Goal: Information Seeking & Learning: Check status

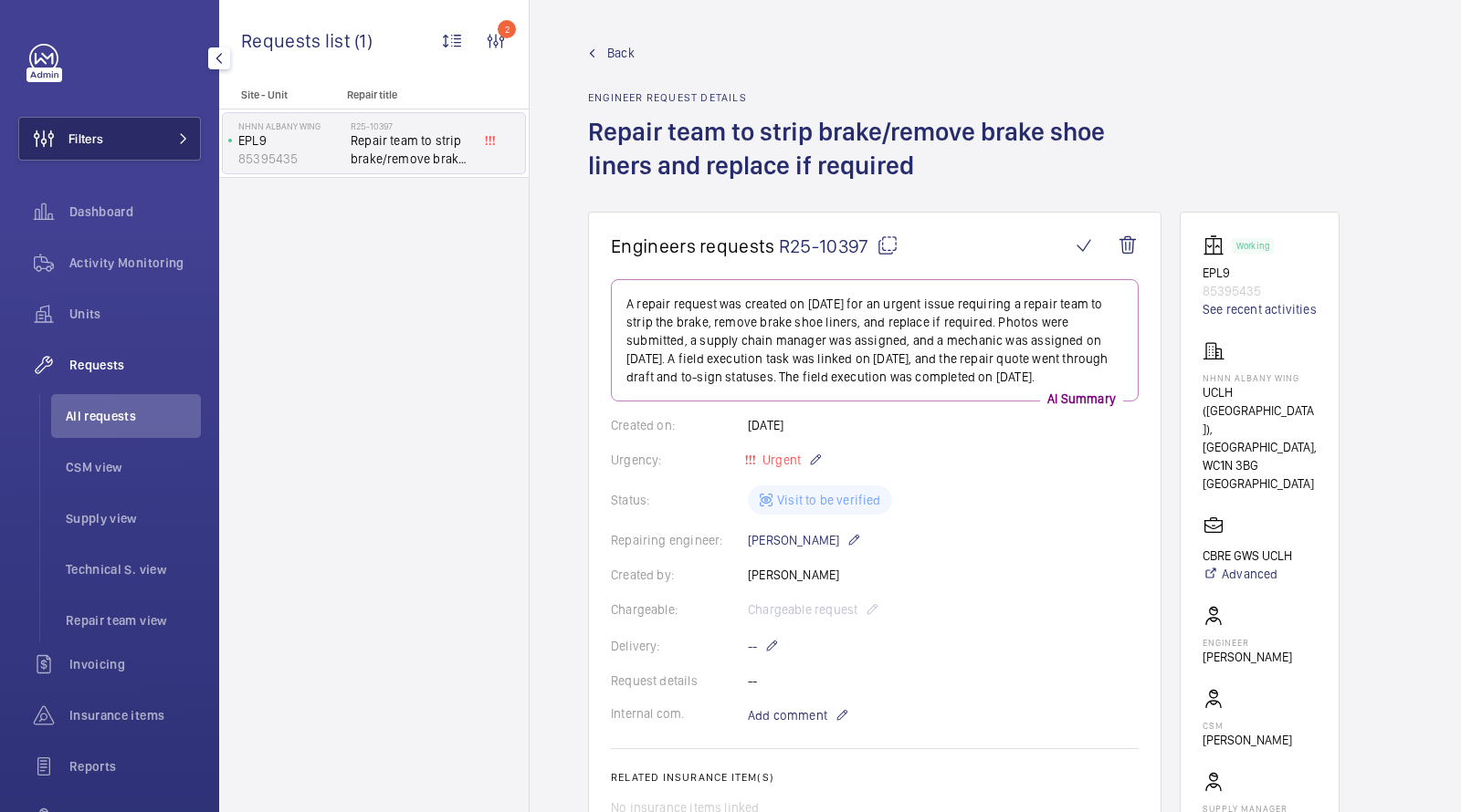
scroll to position [591, 0]
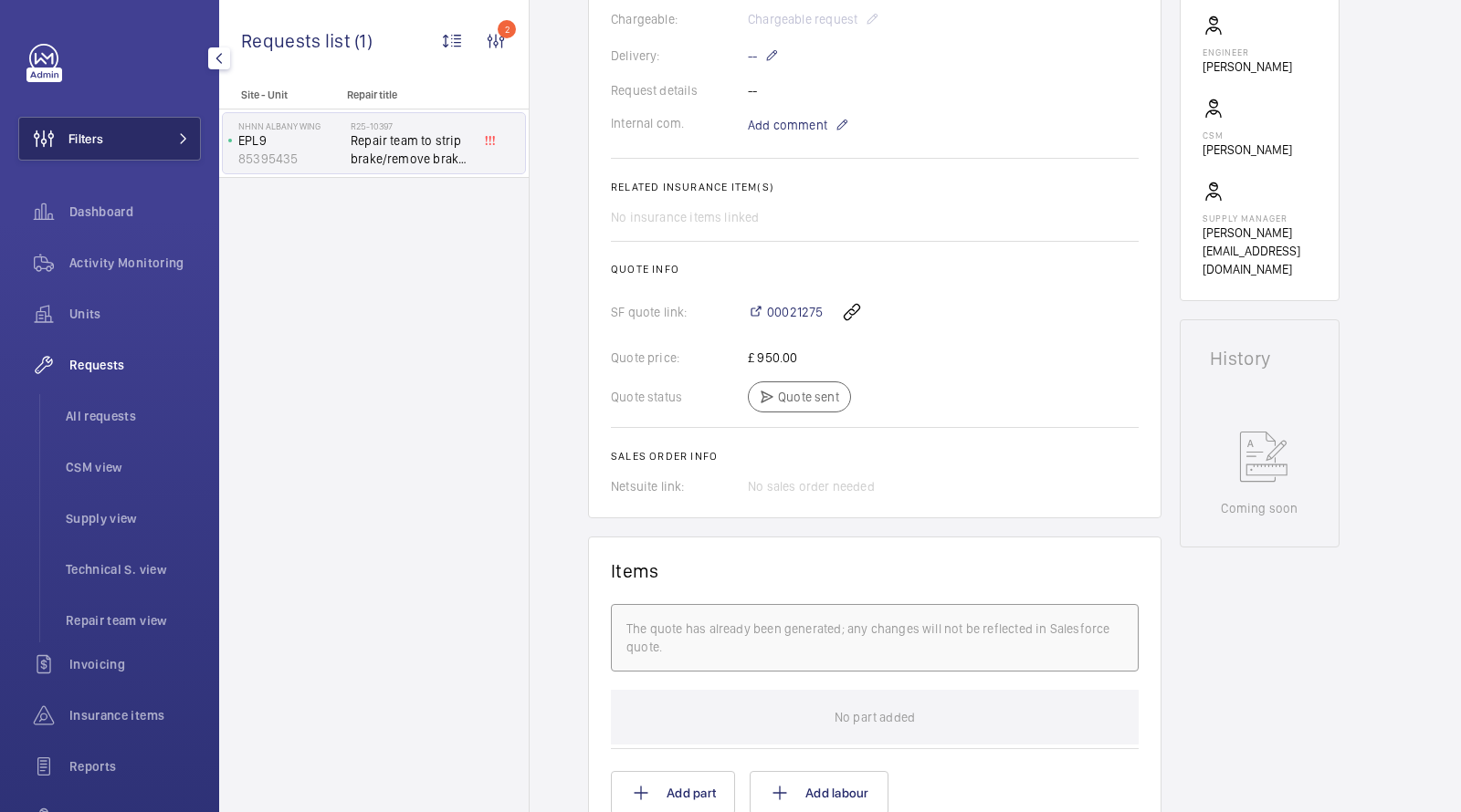
click at [166, 131] on button "Filters" at bounding box center [109, 138] width 182 height 44
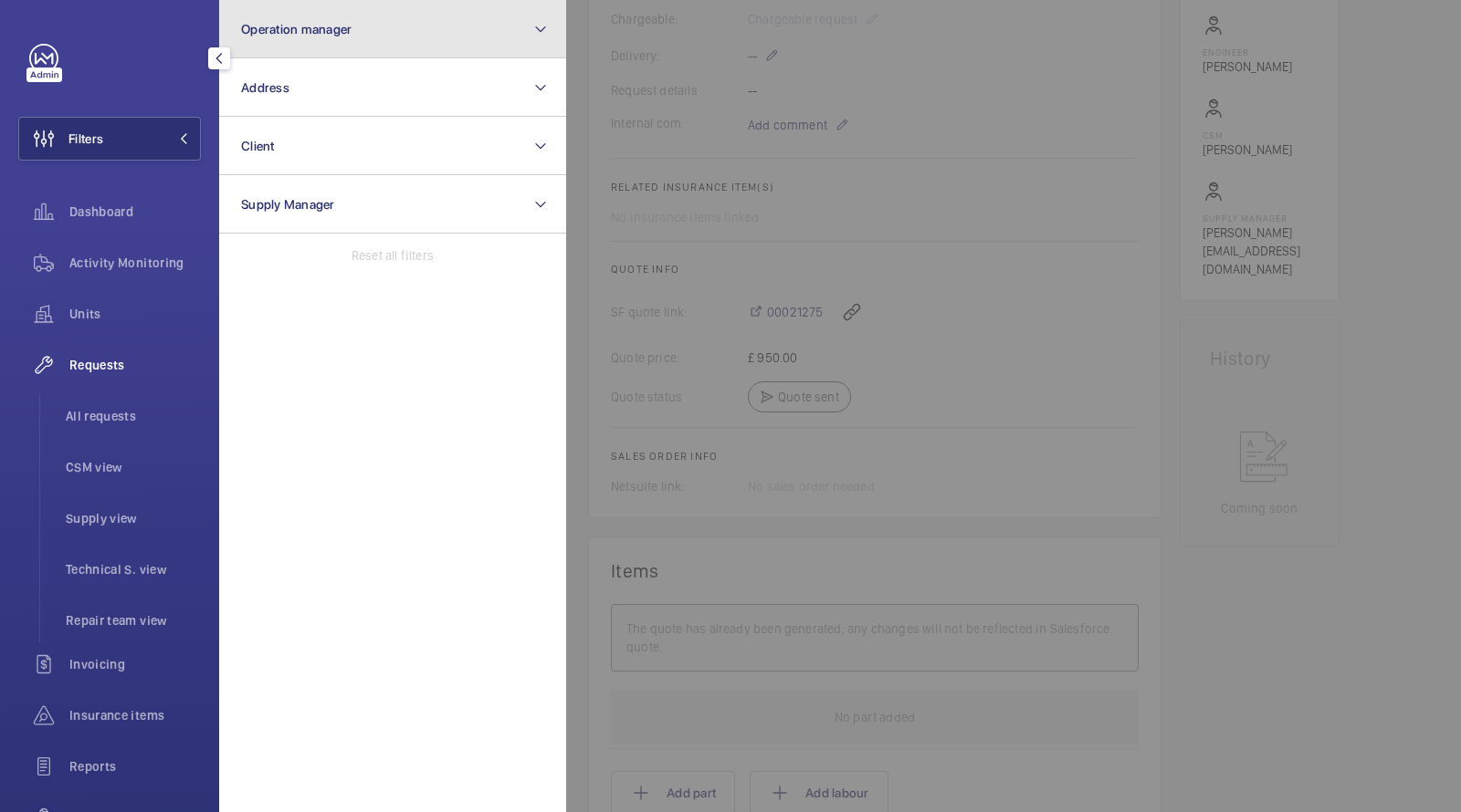
click at [286, 55] on button "Operation manager" at bounding box center [393, 29] width 347 height 58
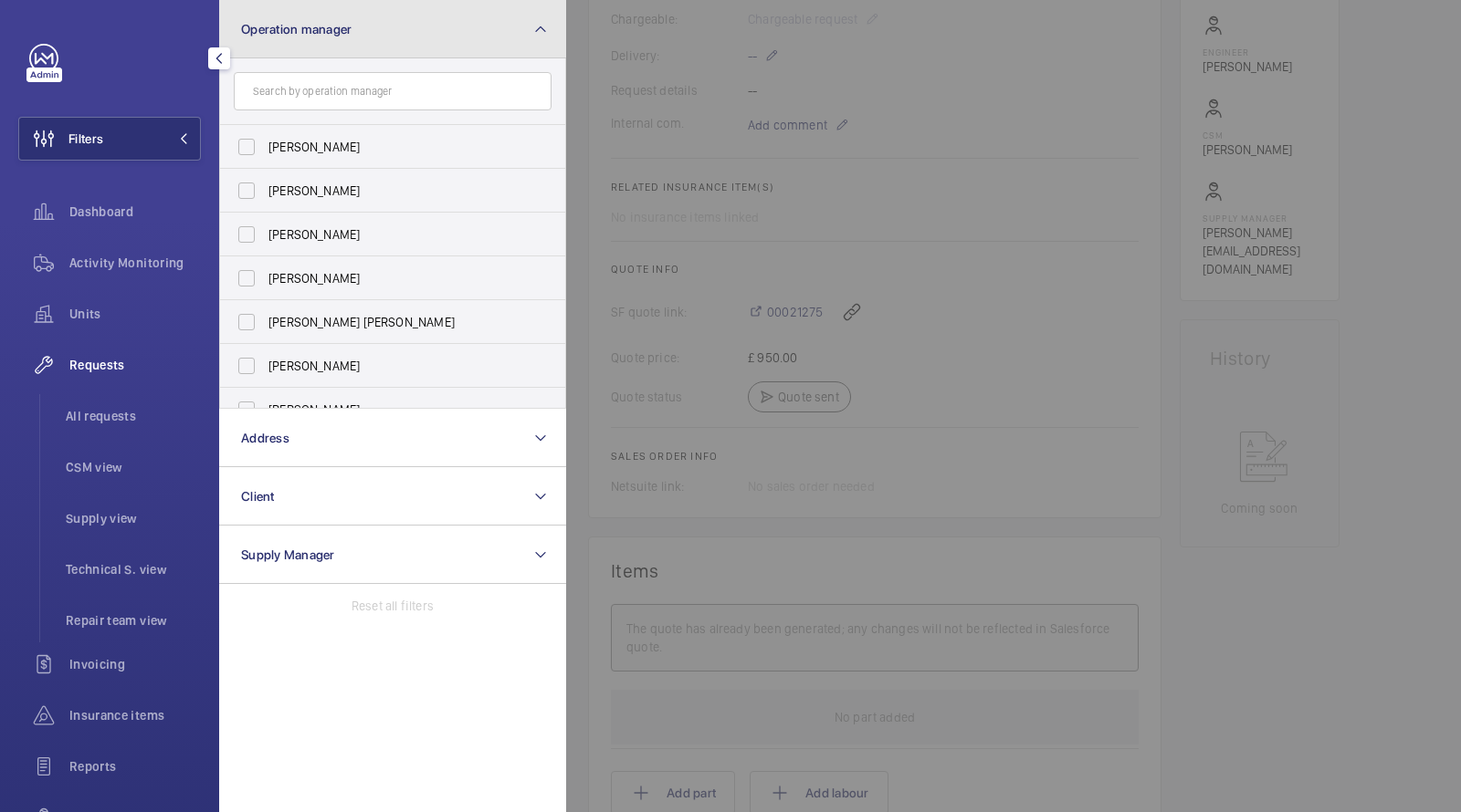
click at [290, 11] on button "Operation manager" at bounding box center [393, 29] width 347 height 58
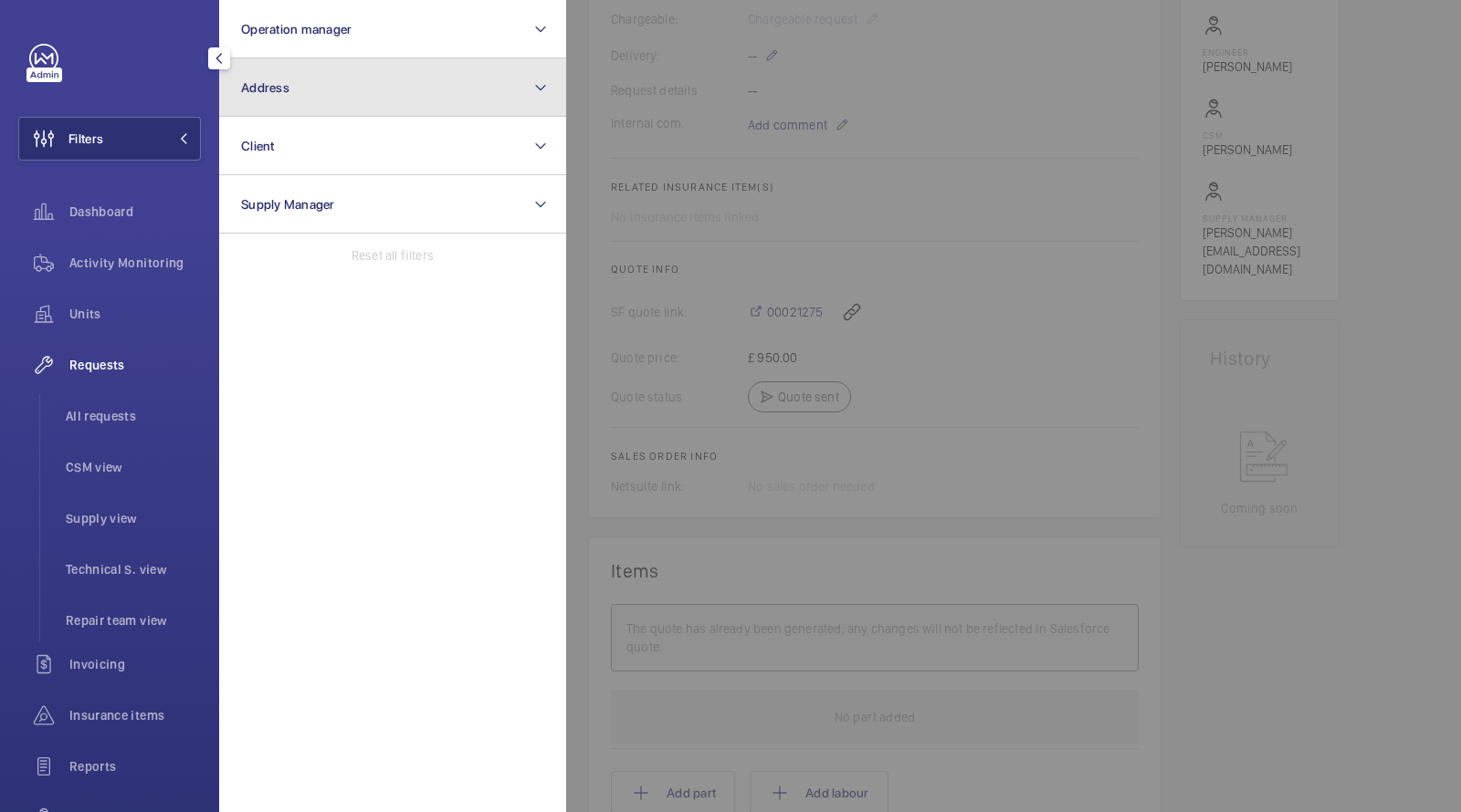
click at [287, 101] on button "Address" at bounding box center [393, 88] width 347 height 58
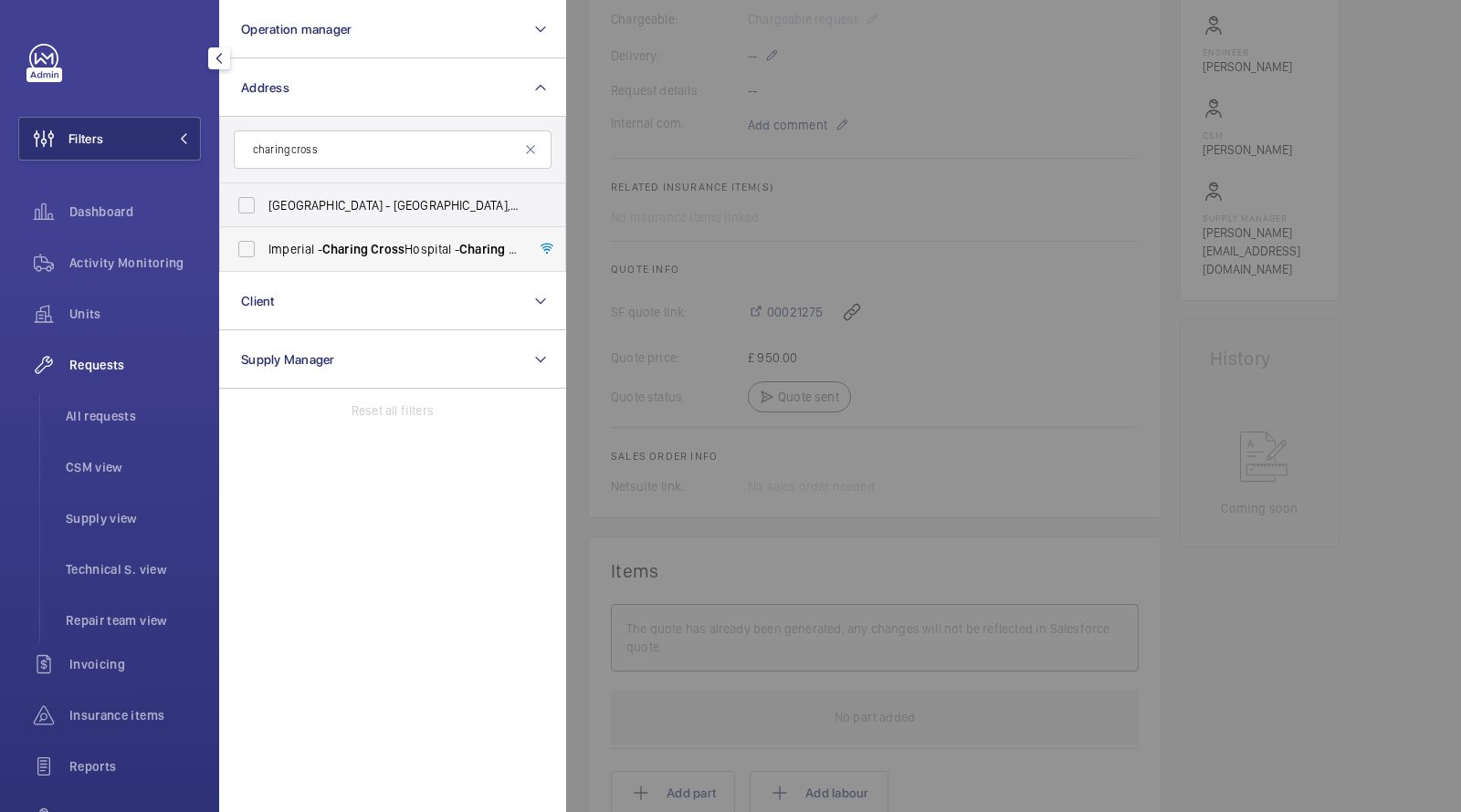
type input "charing cross"
click at [351, 254] on span "Charing" at bounding box center [344, 249] width 46 height 15
click at [264, 254] on input "[GEOGRAPHIC_DATA] - [GEOGRAPHIC_DATA]" at bounding box center [246, 249] width 36 height 36
checkbox input "true"
click at [87, 315] on span "Units" at bounding box center [135, 314] width 132 height 19
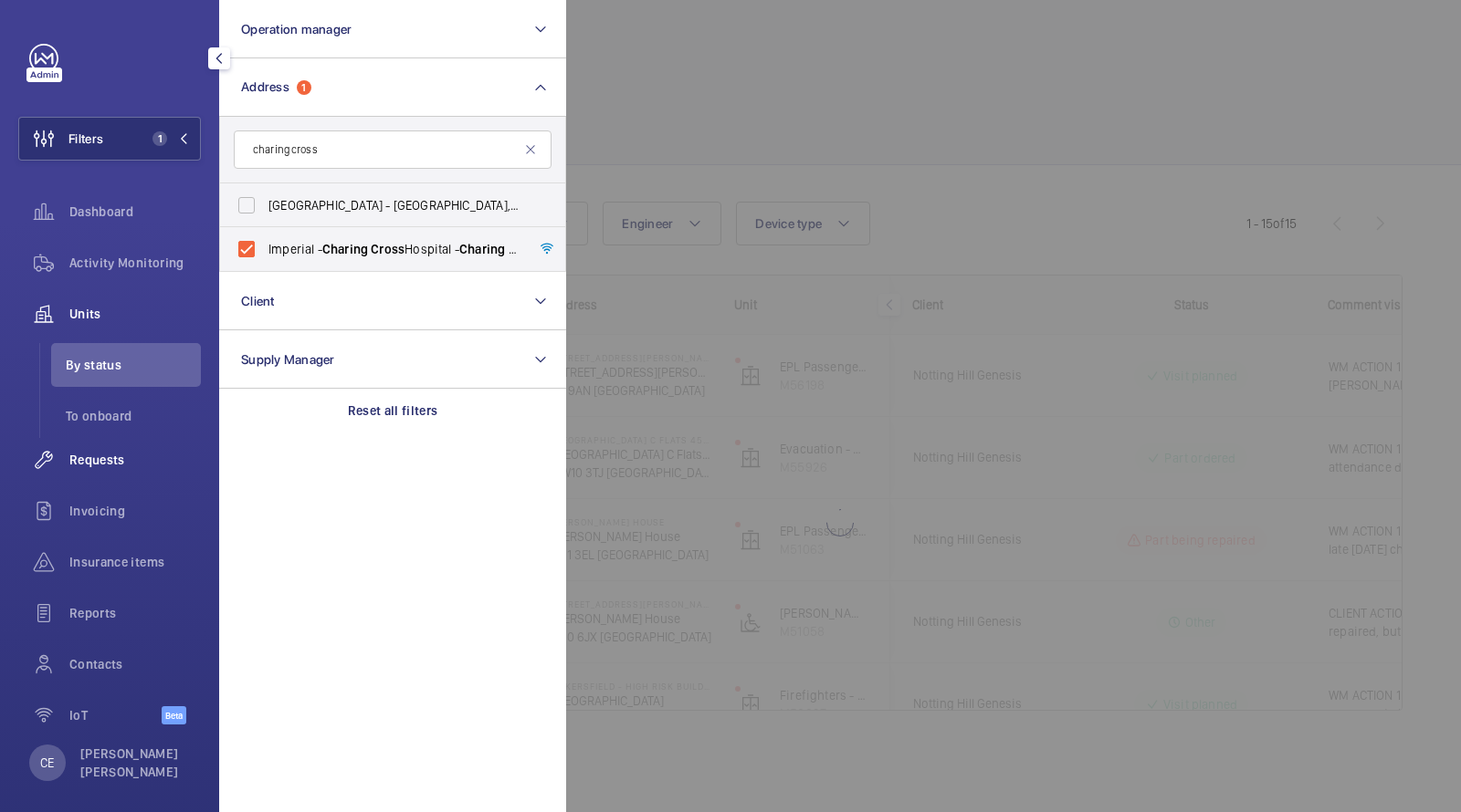
click at [94, 458] on span "Requests" at bounding box center [135, 459] width 132 height 19
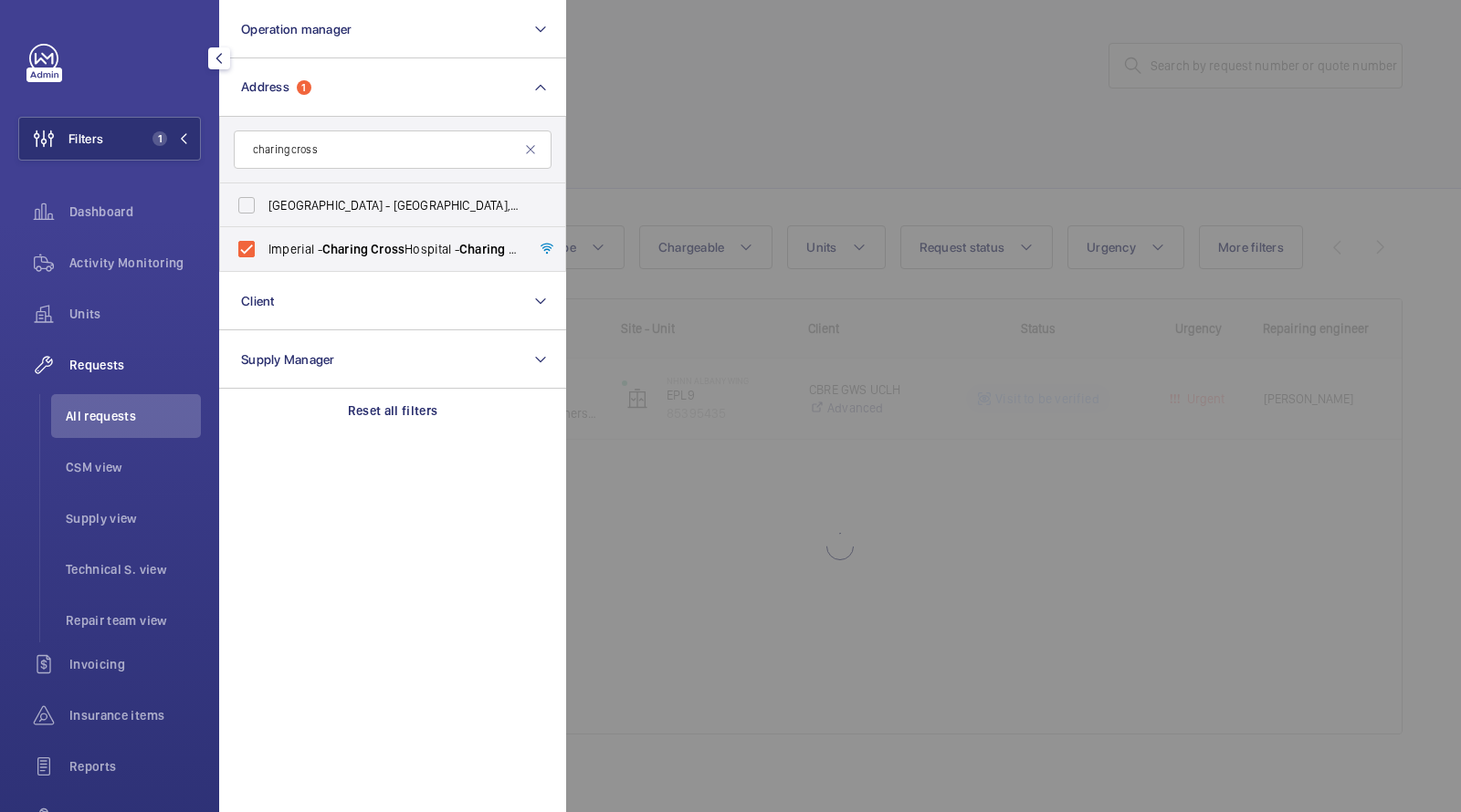
click at [724, 58] on div at bounding box center [1296, 406] width 1461 height 812
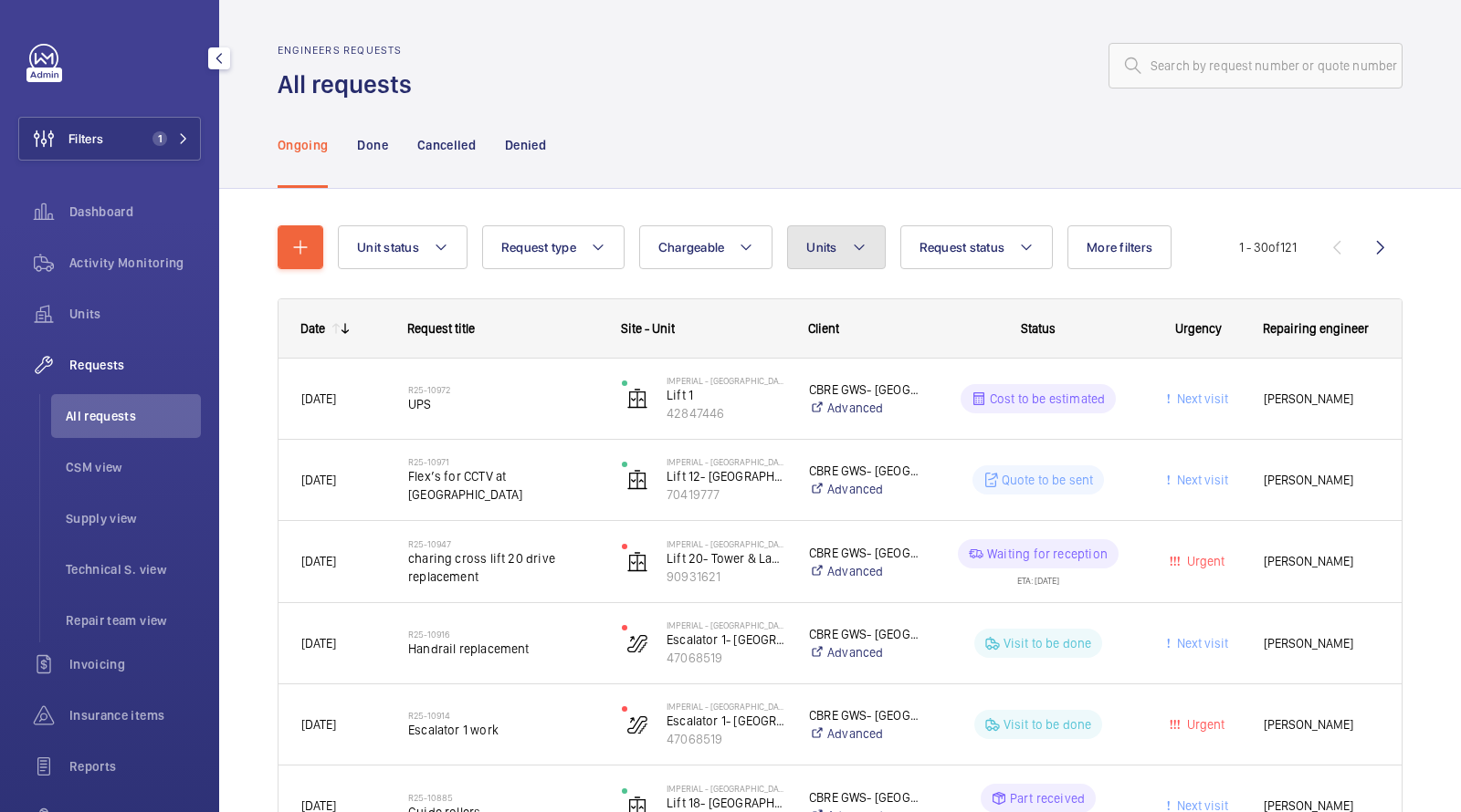
click at [810, 250] on span "Units" at bounding box center [820, 247] width 30 height 15
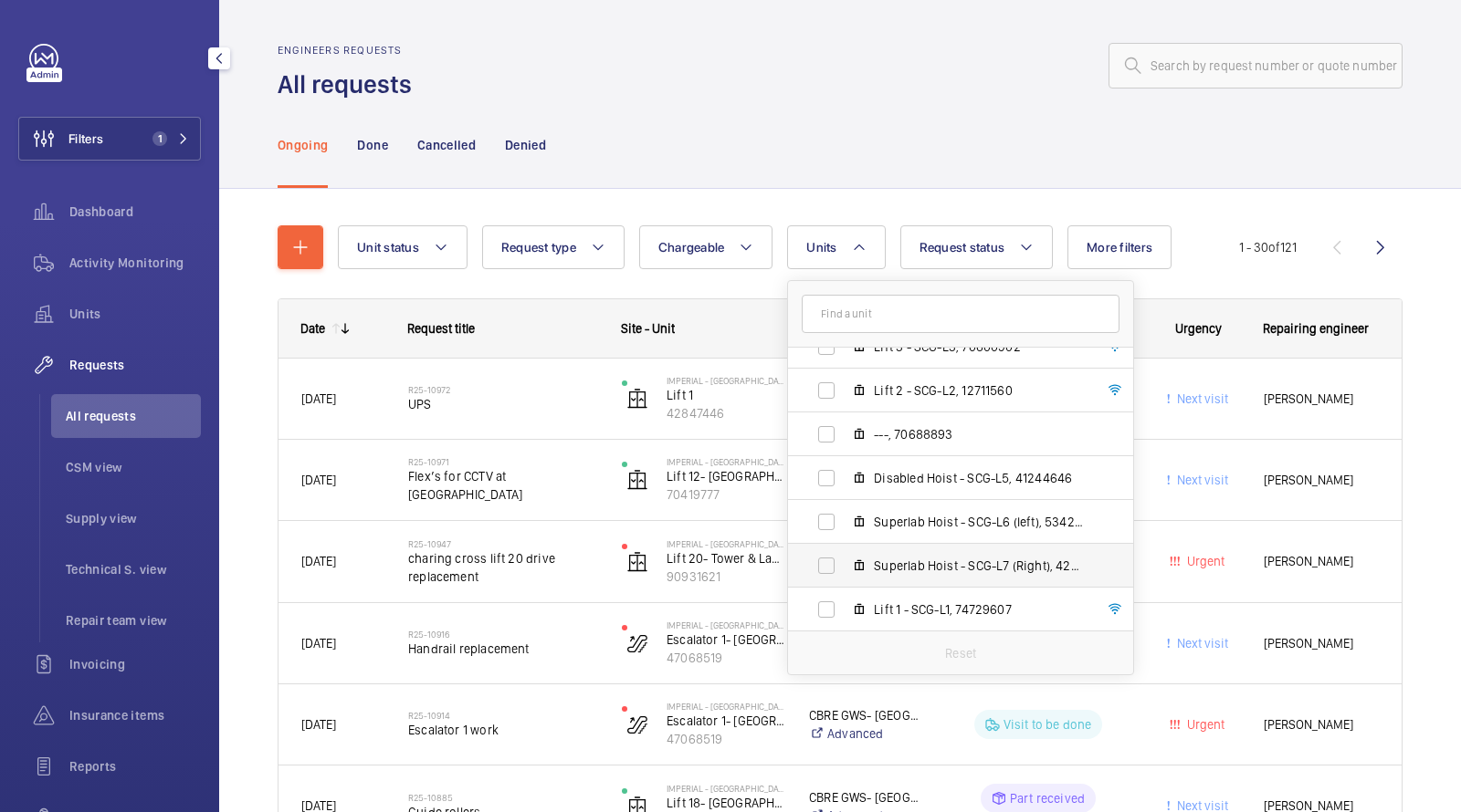
scroll to position [110, 0]
click at [899, 301] on input "text" at bounding box center [961, 313] width 318 height 38
type input "2"
type input "lift 23"
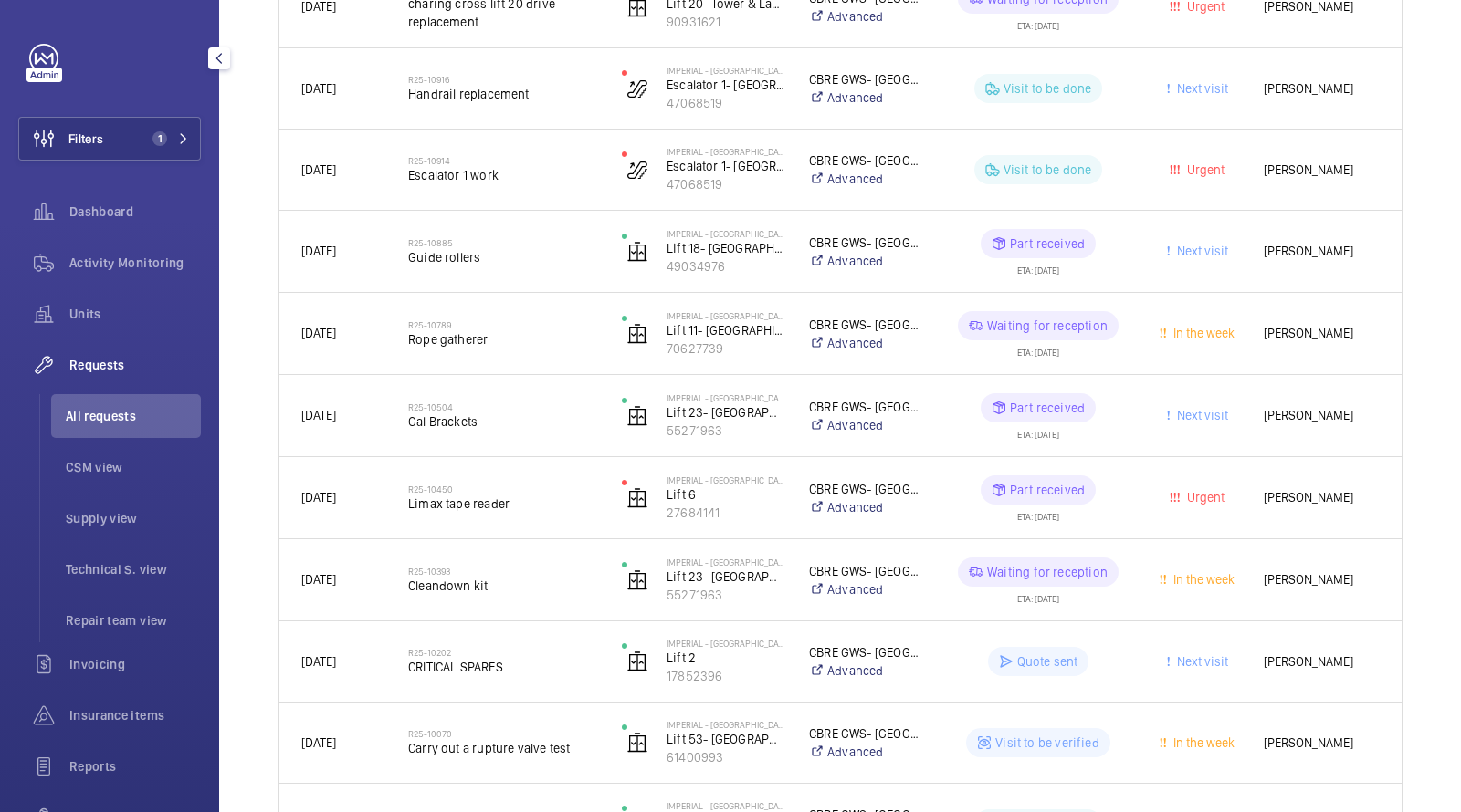
scroll to position [0, 0]
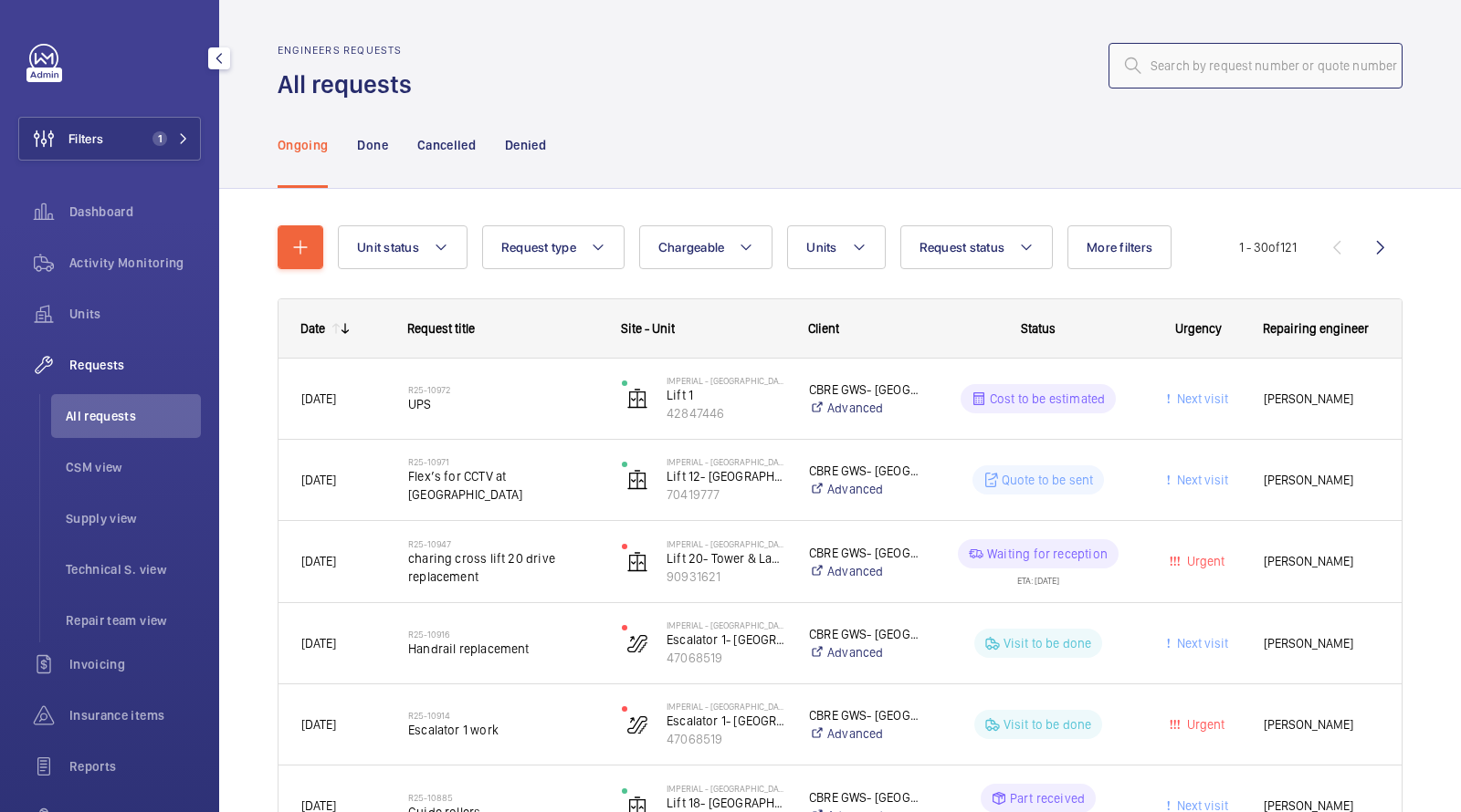
click at [1287, 89] on div "Engineers requests All requests" at bounding box center [840, 72] width 1125 height 58
click at [1280, 83] on input "text" at bounding box center [1254, 65] width 294 height 46
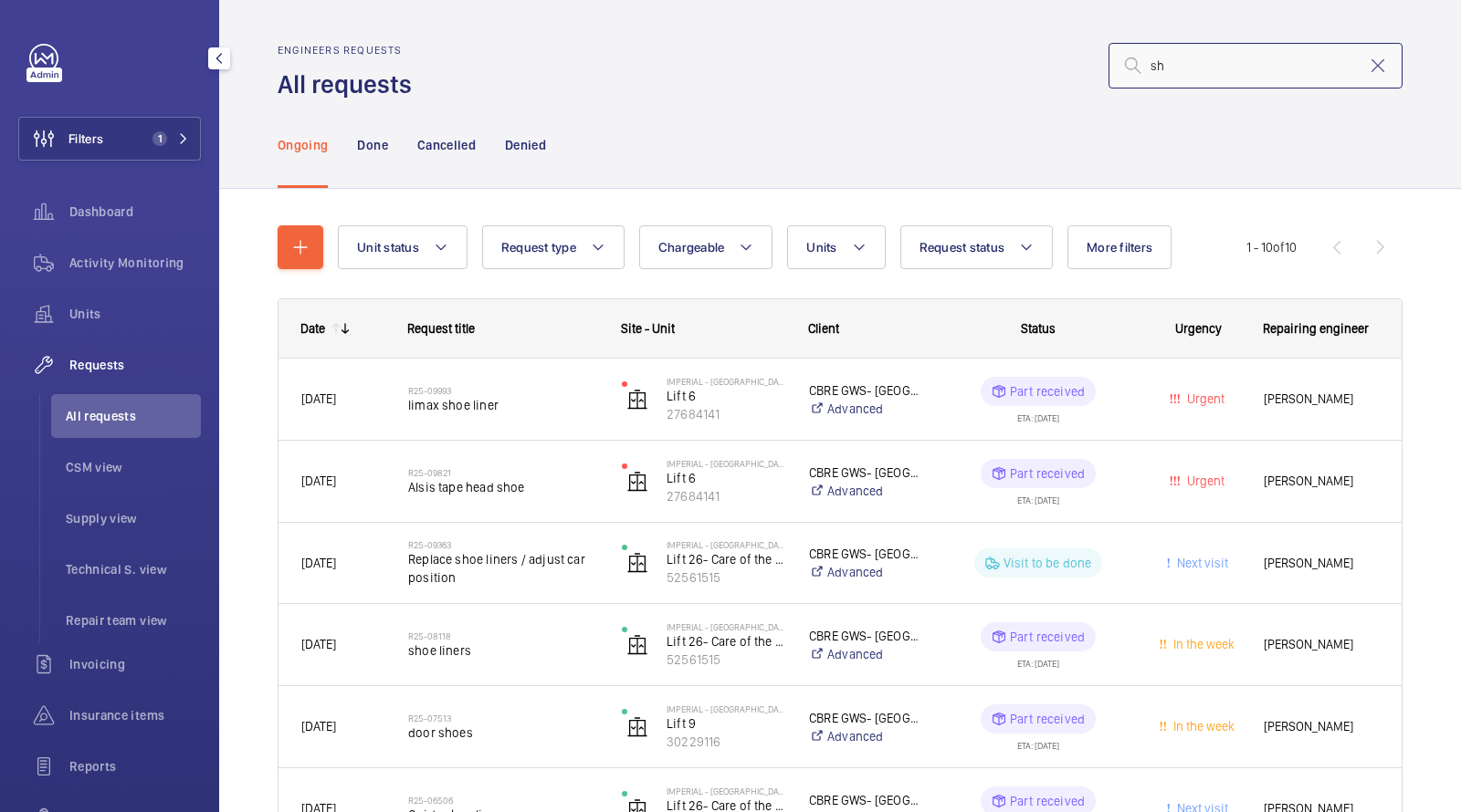
type input "s"
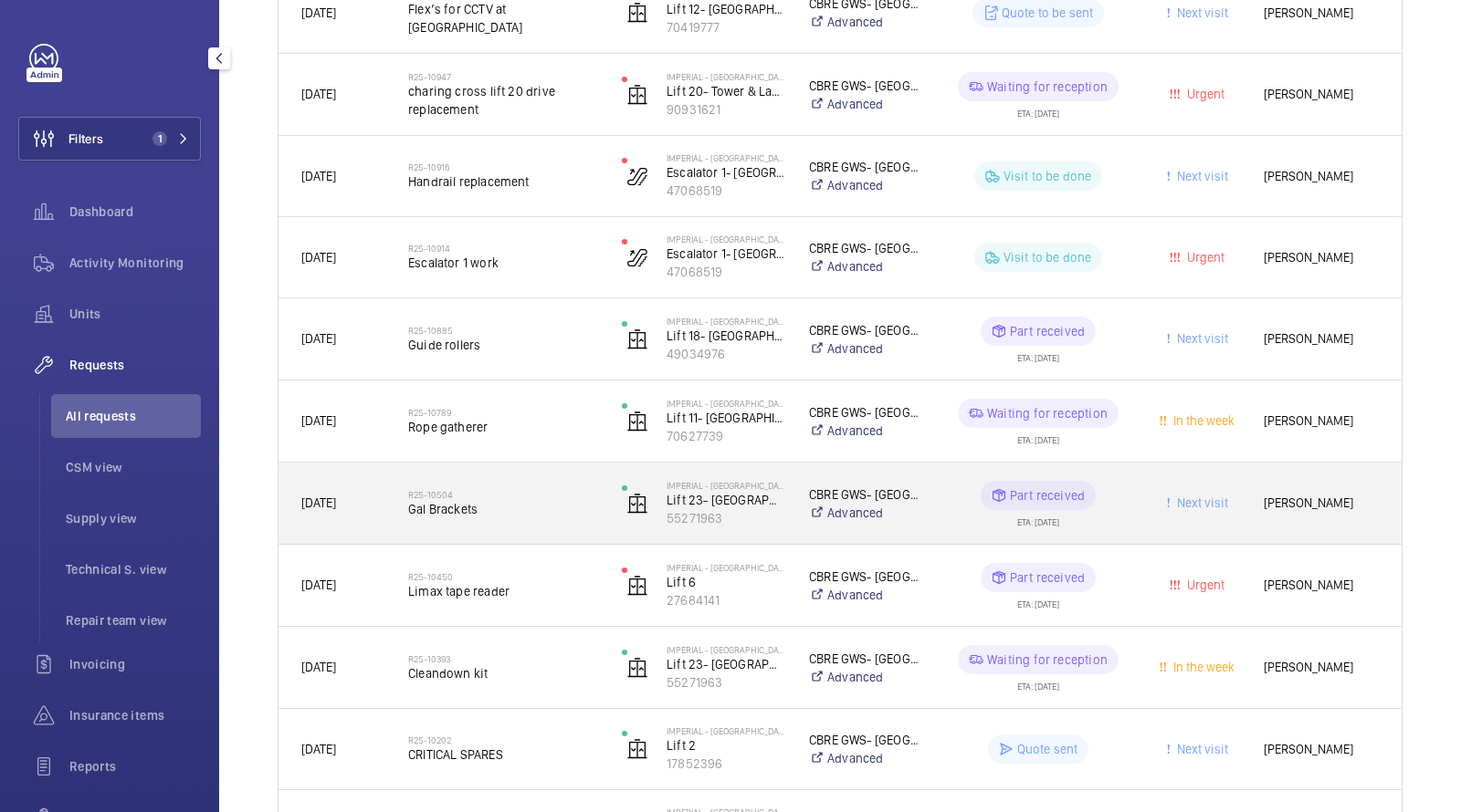
scroll to position [492, 0]
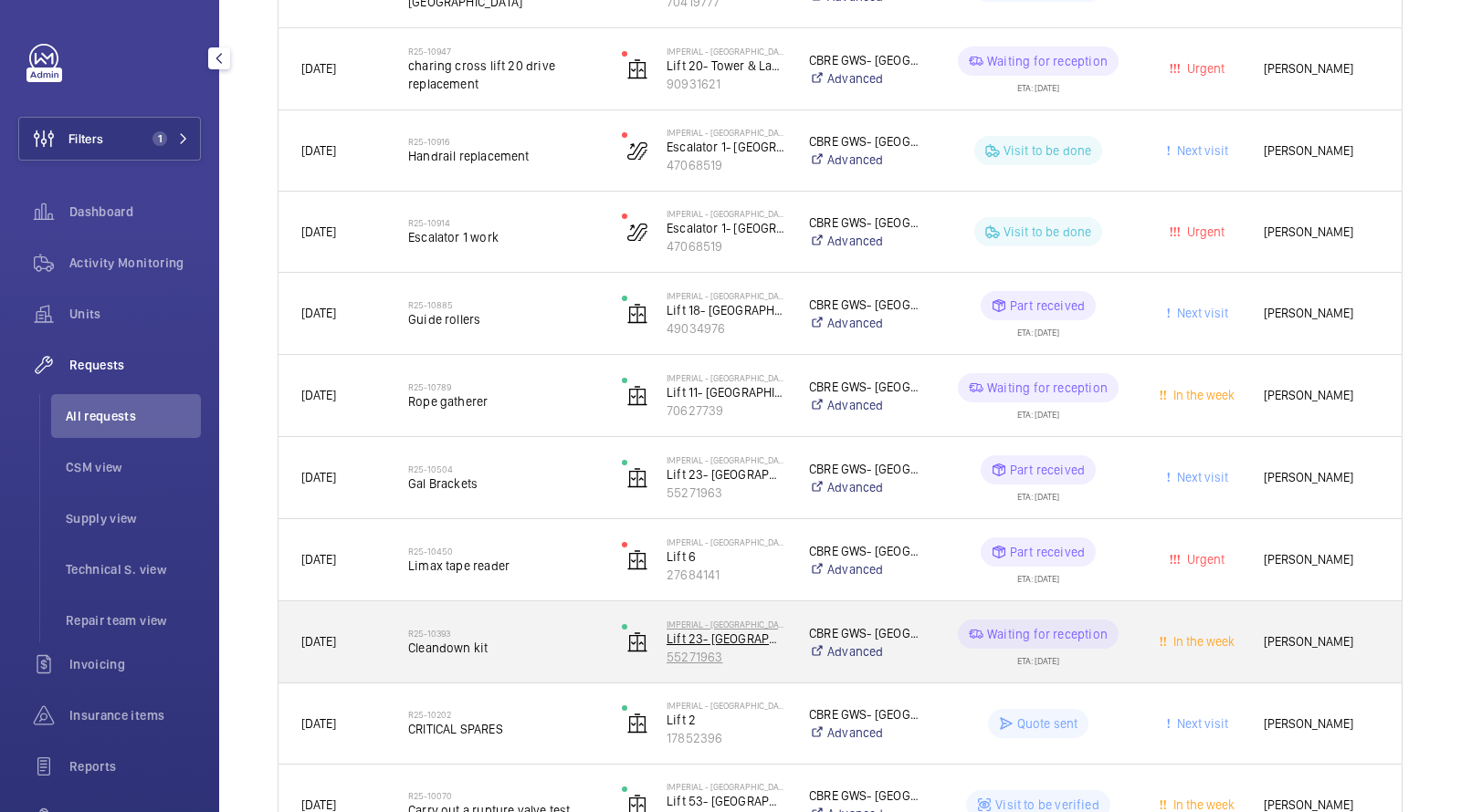
drag, startPoint x: 748, startPoint y: 674, endPoint x: 663, endPoint y: 652, distance: 87.8
click at [661, 652] on div "[GEOGRAPHIC_DATA] Lift [GEOGRAPHIC_DATA] Block (Passenger) 55271963" at bounding box center [692, 642] width 185 height 75
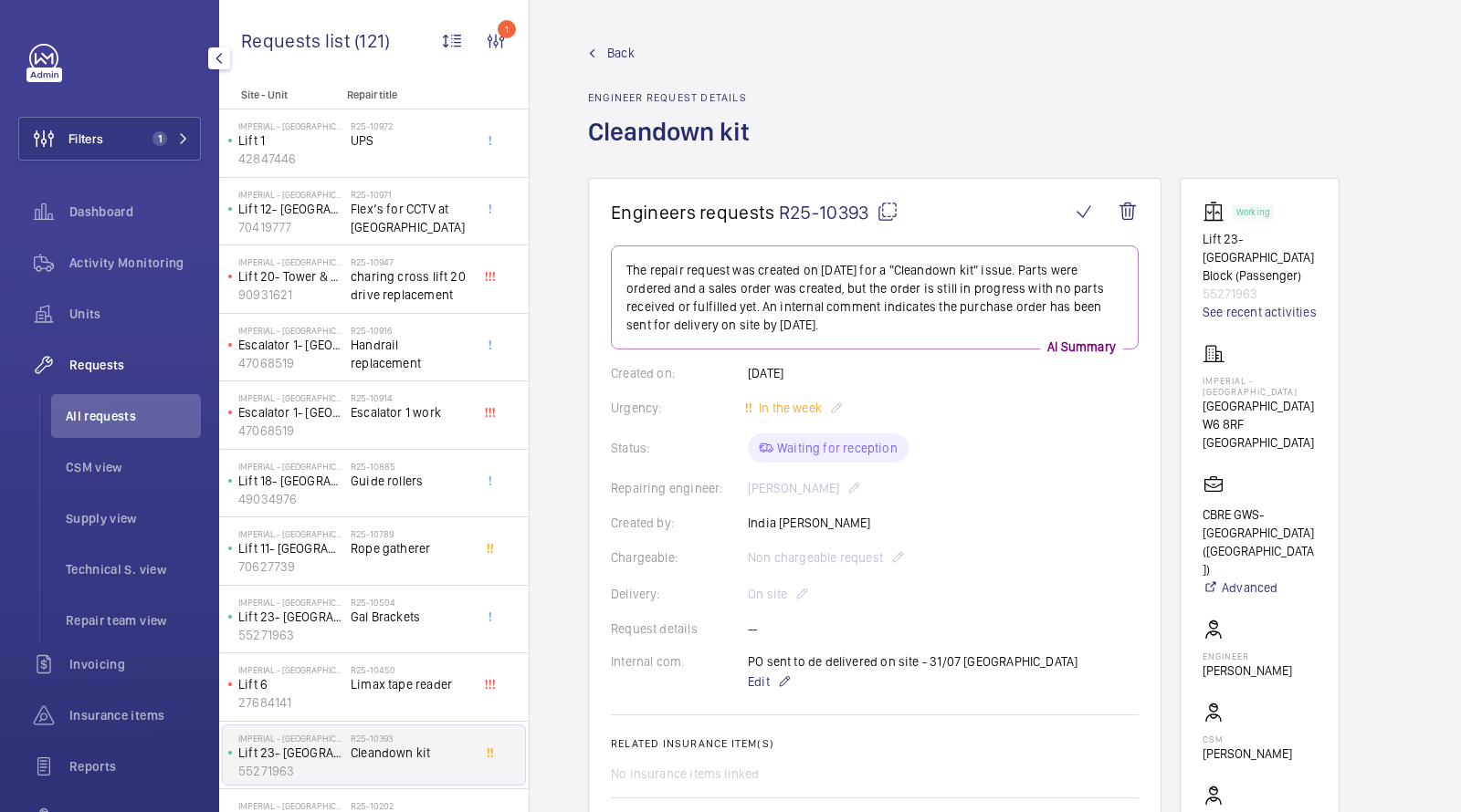
click at [1235, 294] on p "55271963" at bounding box center [1259, 293] width 114 height 19
copy p "55271963"
click at [121, 417] on span "All requests" at bounding box center [133, 415] width 136 height 19
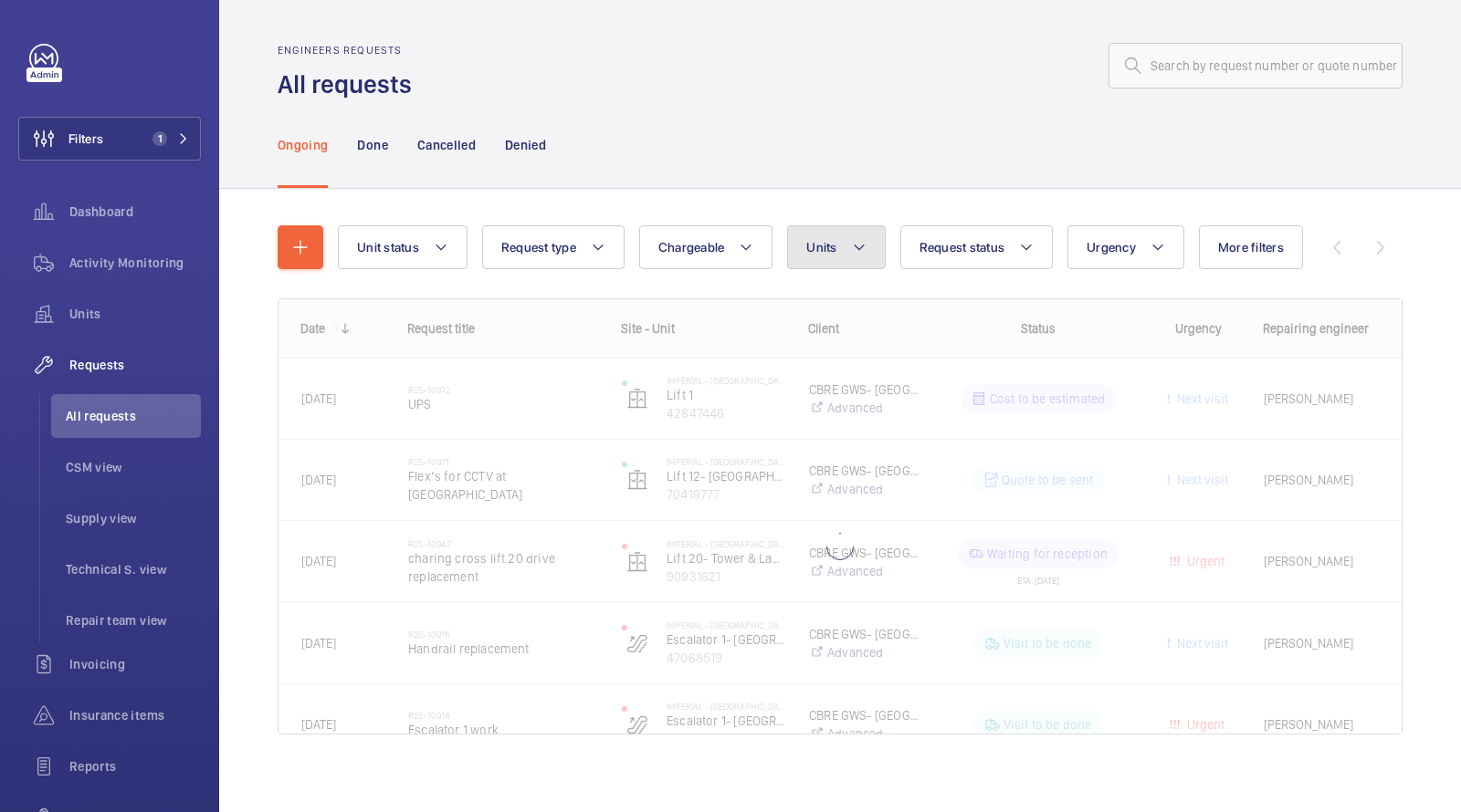
click at [813, 244] on span "Units" at bounding box center [820, 247] width 30 height 15
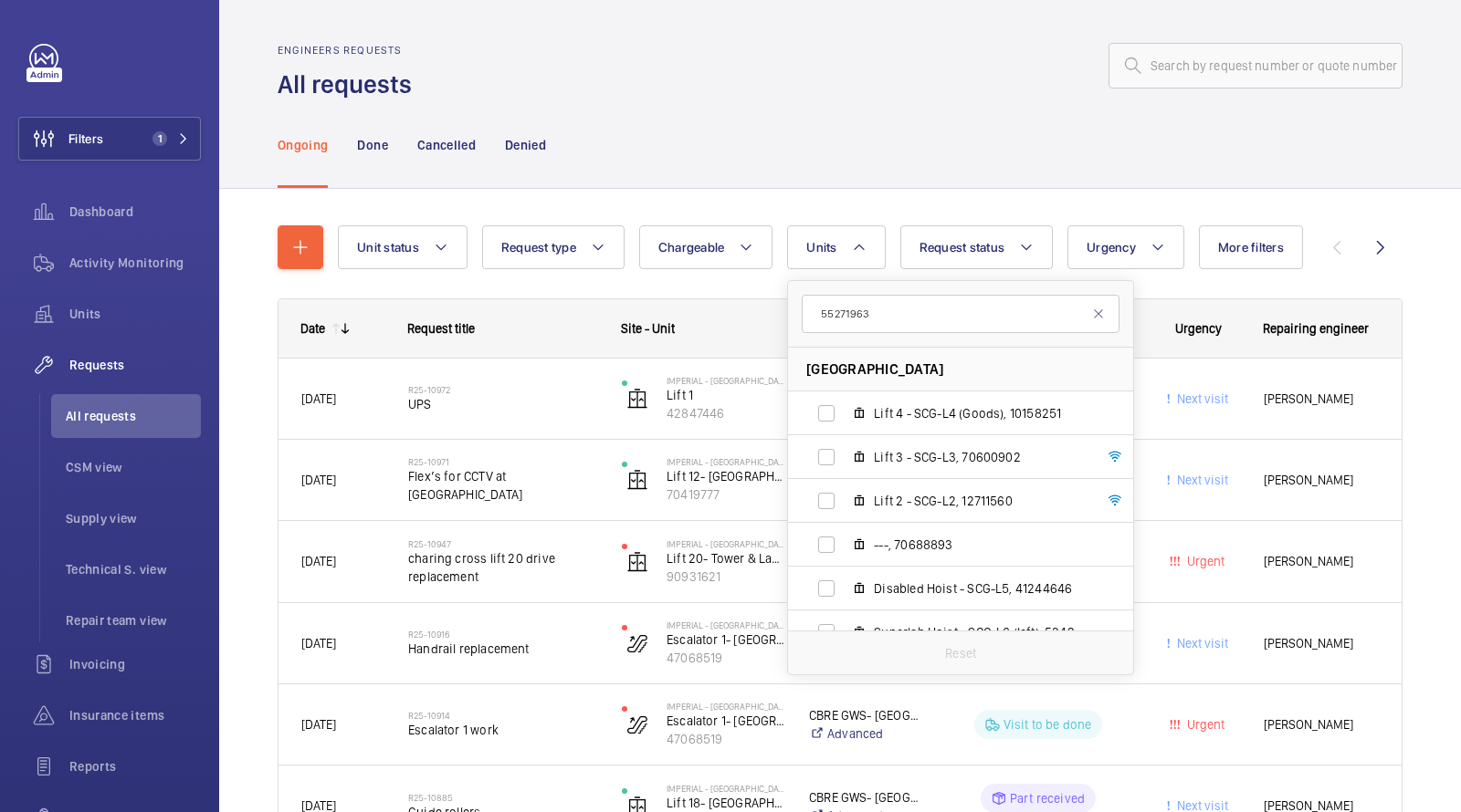
type input "55271963"
click at [828, 97] on div "Engineers requests All requests" at bounding box center [840, 72] width 1125 height 58
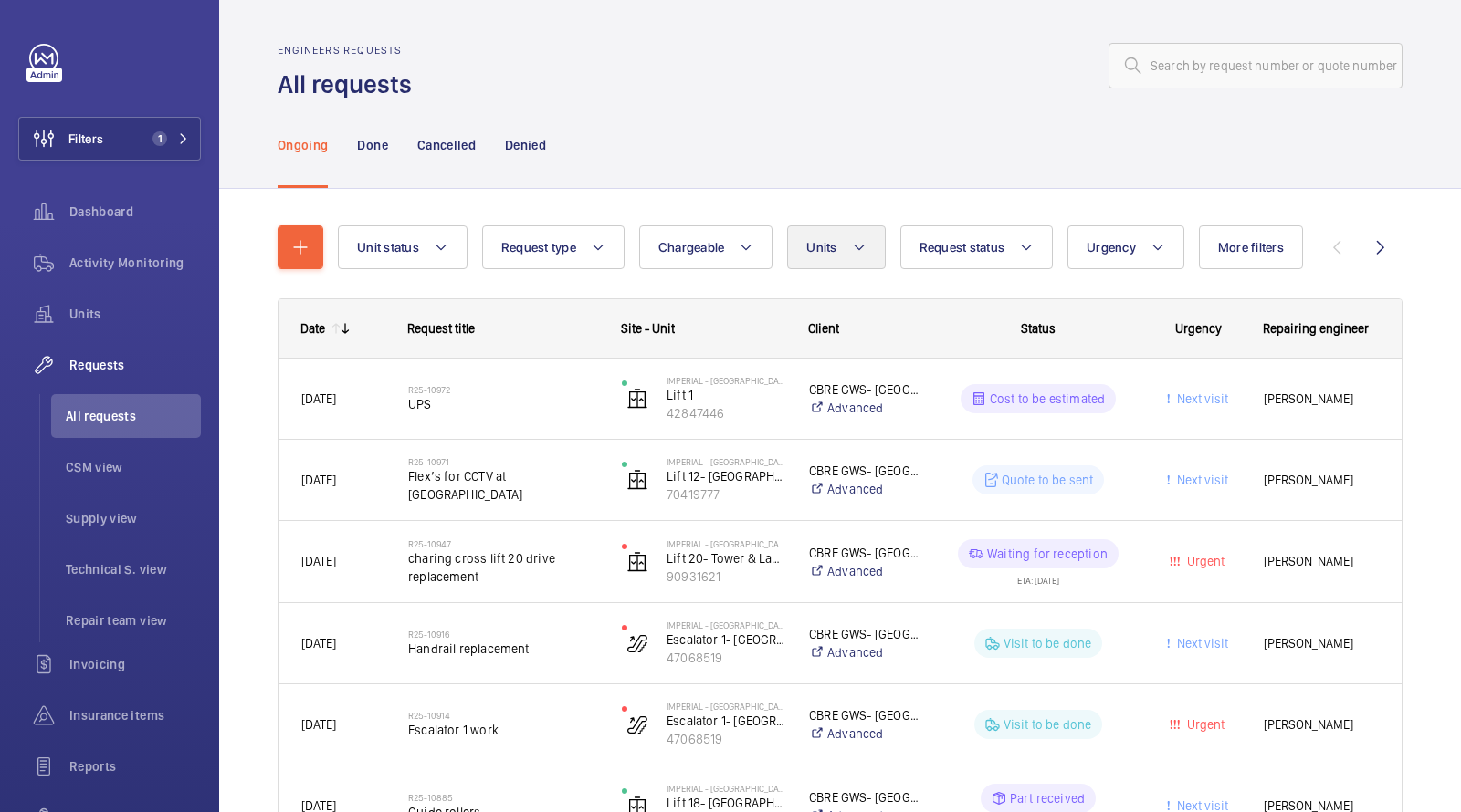
click at [830, 250] on span "Units" at bounding box center [820, 247] width 30 height 15
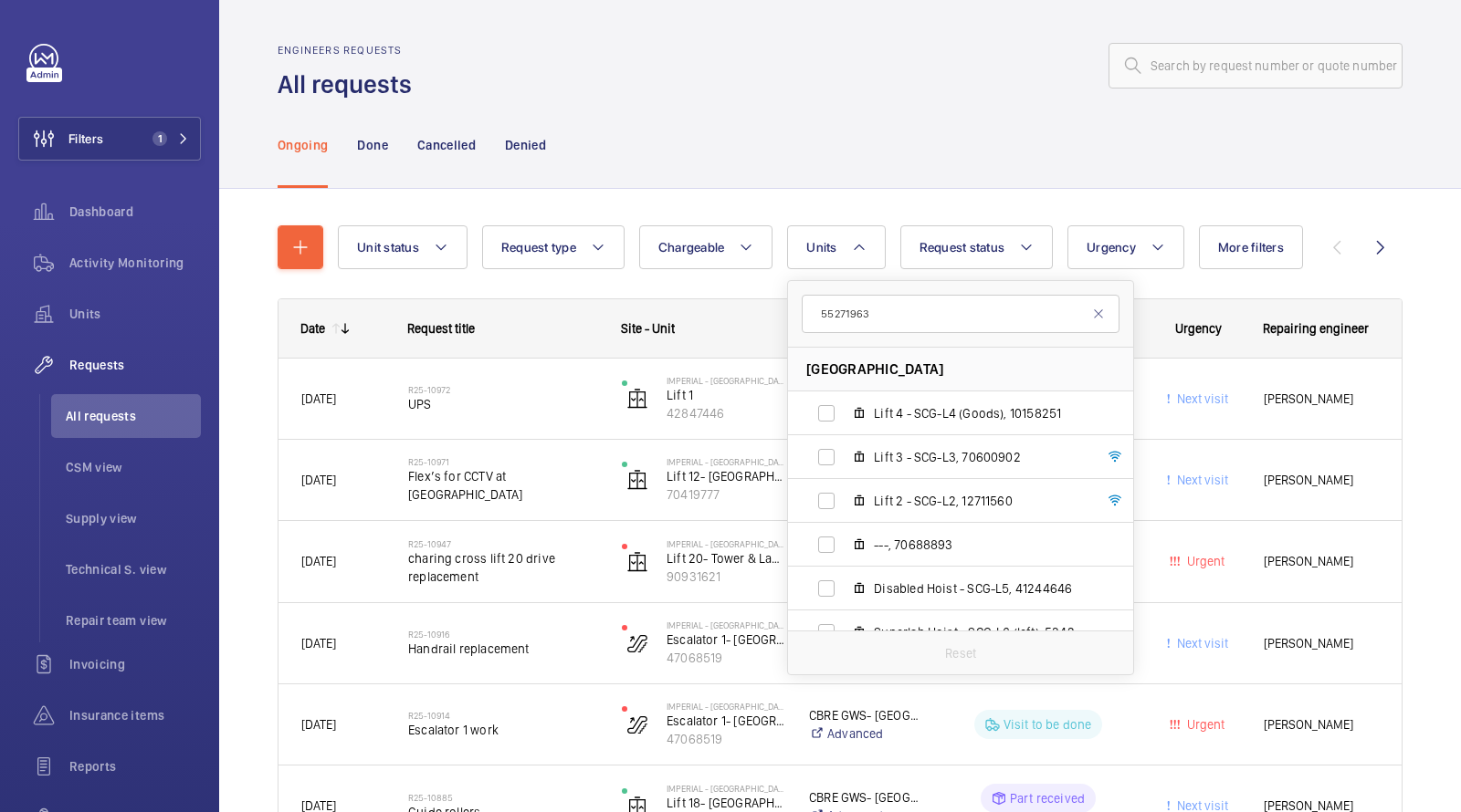
type input "55271963"
click at [865, 58] on div at bounding box center [912, 65] width 979 height 44
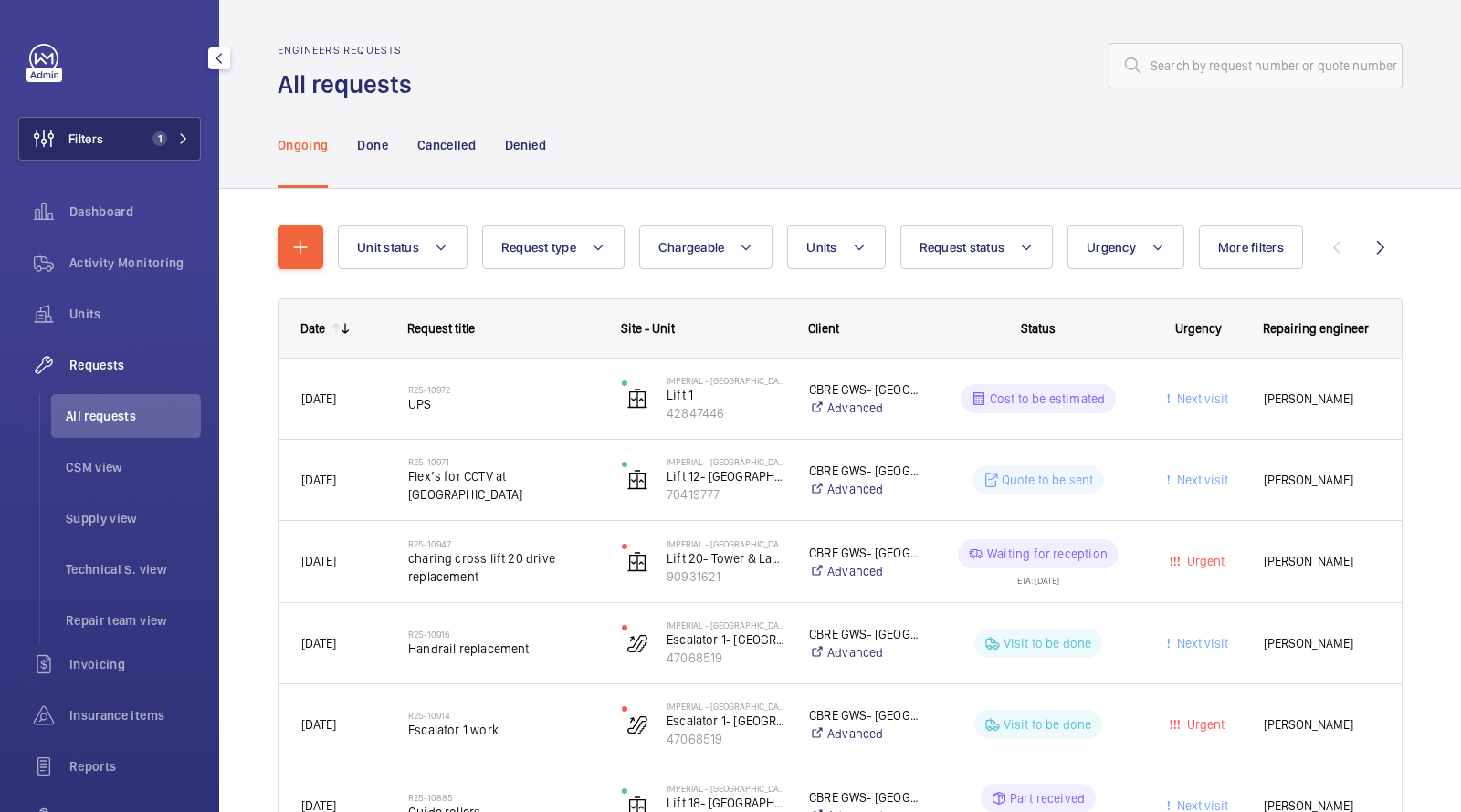
click at [154, 144] on span "1" at bounding box center [156, 138] width 21 height 15
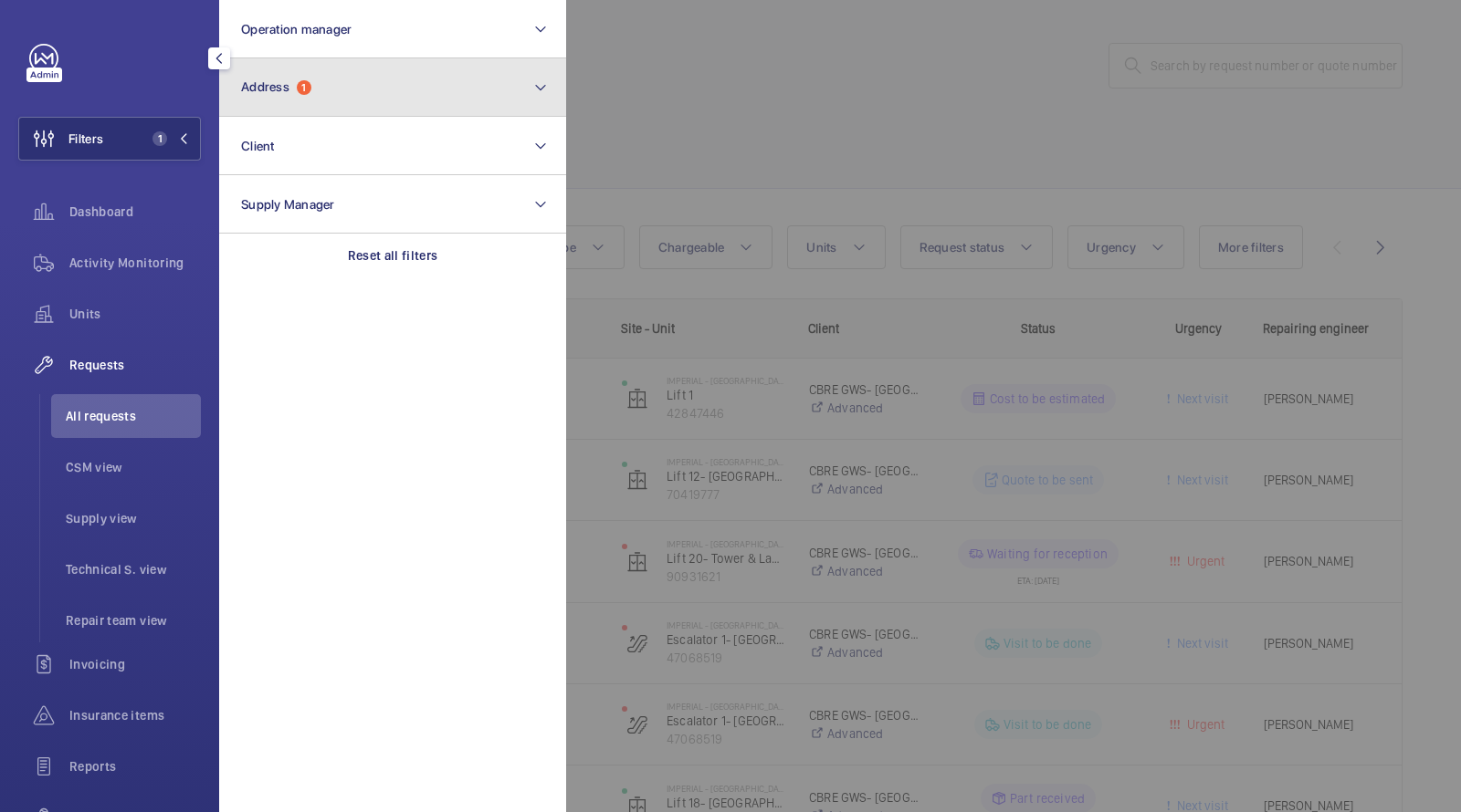
click at [305, 95] on button "Address 1" at bounding box center [393, 88] width 347 height 58
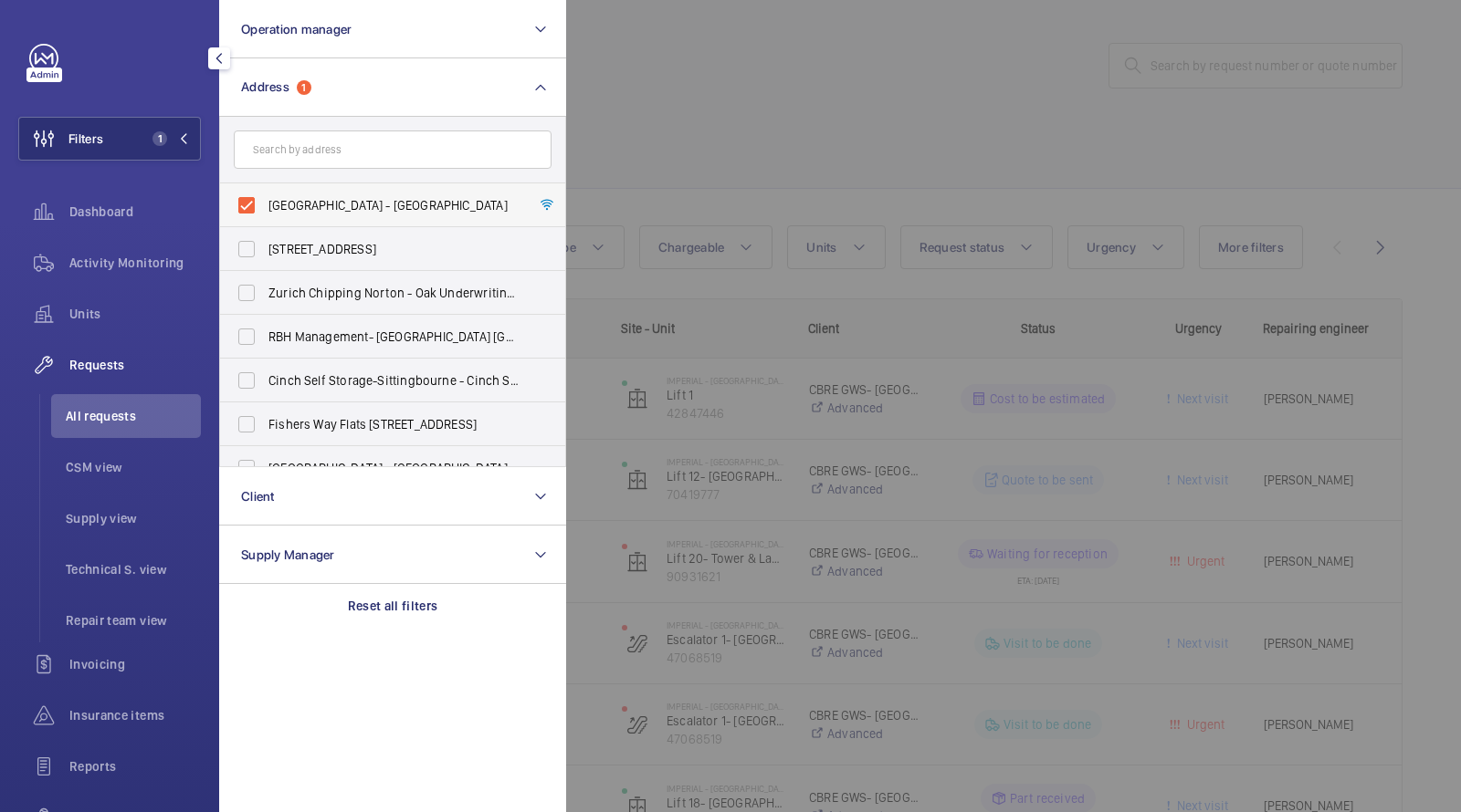
click at [336, 223] on label "[GEOGRAPHIC_DATA] - [GEOGRAPHIC_DATA]" at bounding box center [379, 205] width 318 height 44
click at [264, 223] on input "[GEOGRAPHIC_DATA] - [GEOGRAPHIC_DATA]" at bounding box center [246, 205] width 36 height 36
checkbox input "false"
click at [746, 135] on div at bounding box center [1296, 406] width 1461 height 812
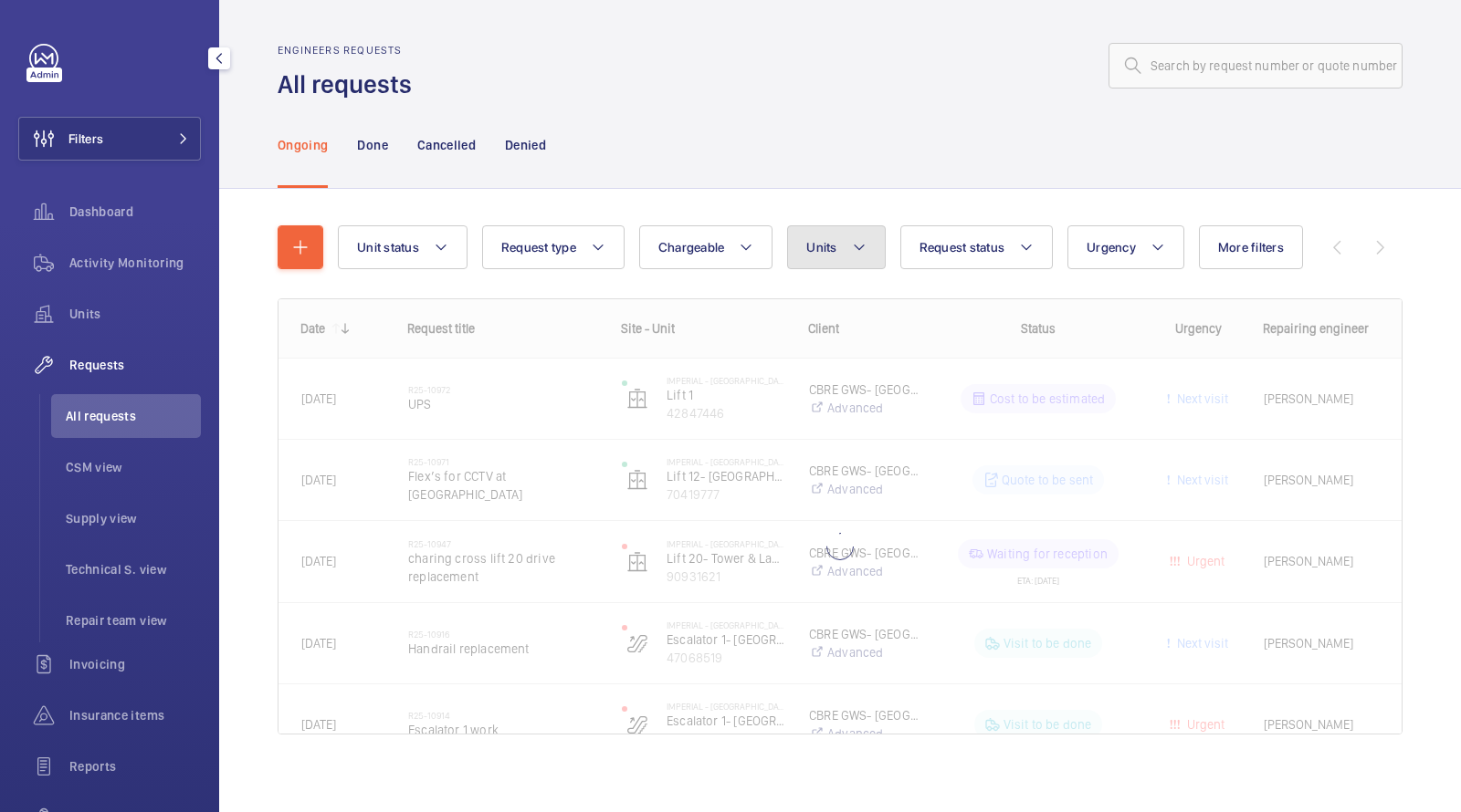
click at [838, 251] on button "Units" at bounding box center [836, 247] width 98 height 44
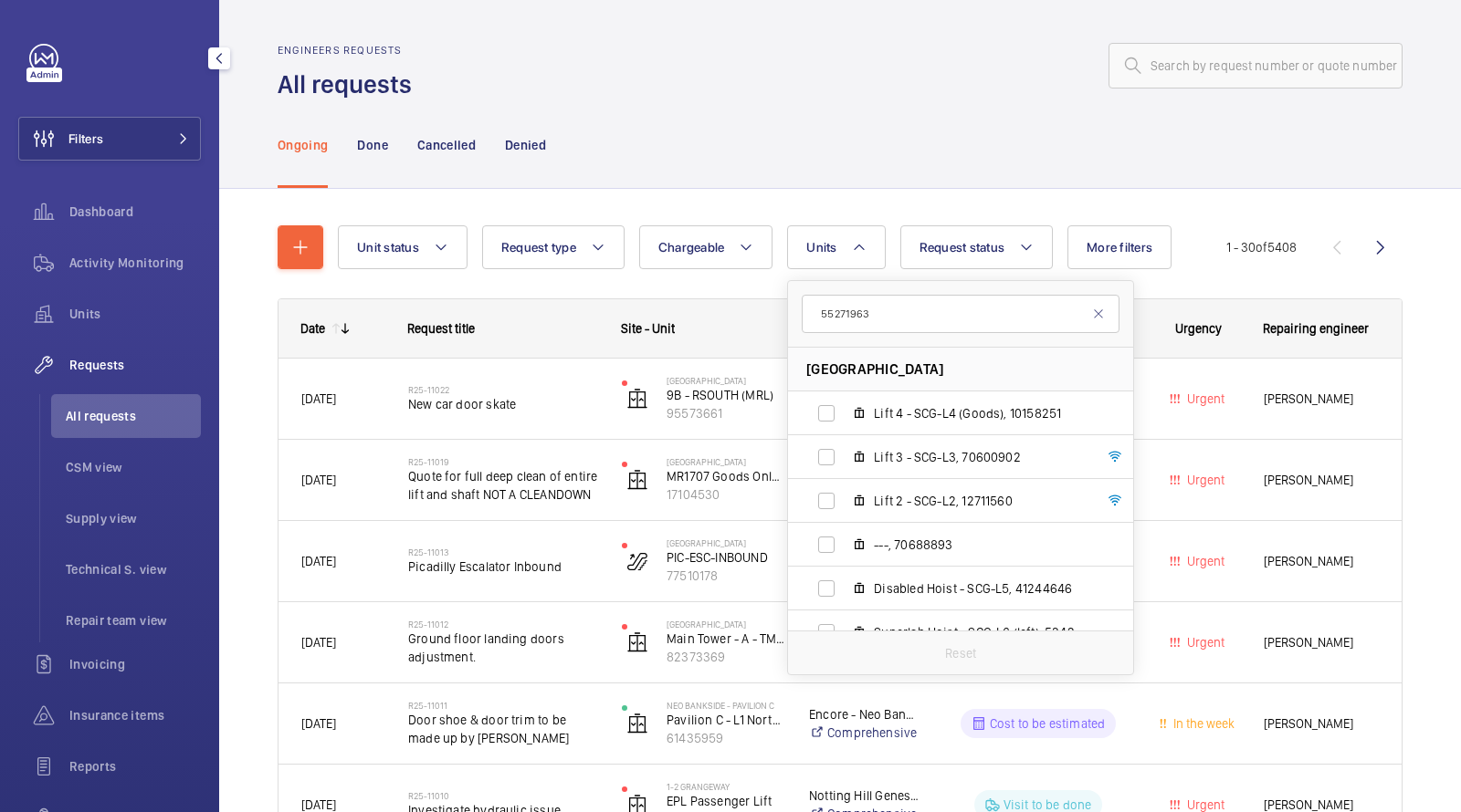
type input "55271963"
click at [848, 174] on div "Ongoing Done Cancelled Denied" at bounding box center [840, 144] width 1125 height 87
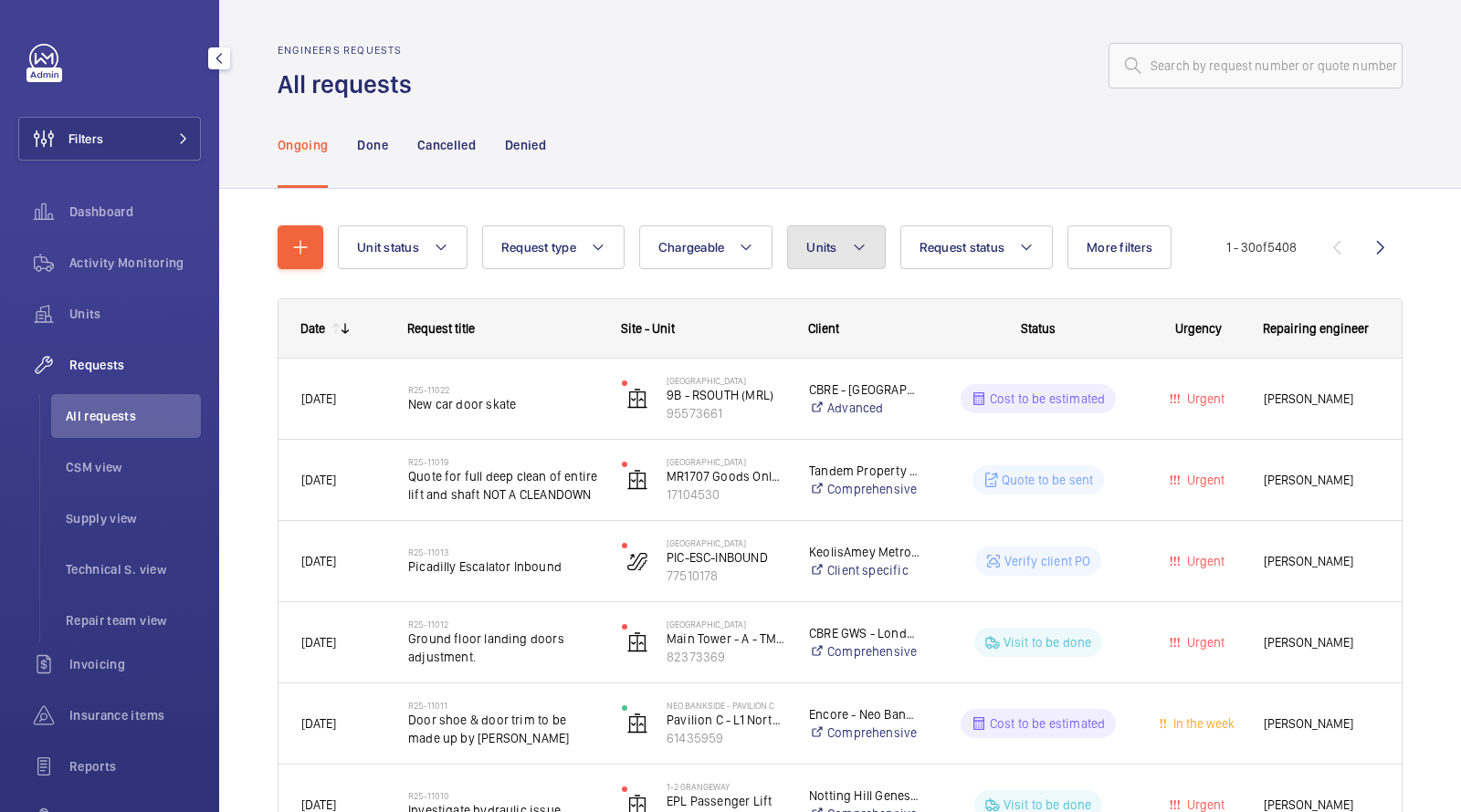
click at [834, 260] on button "Units" at bounding box center [836, 247] width 98 height 44
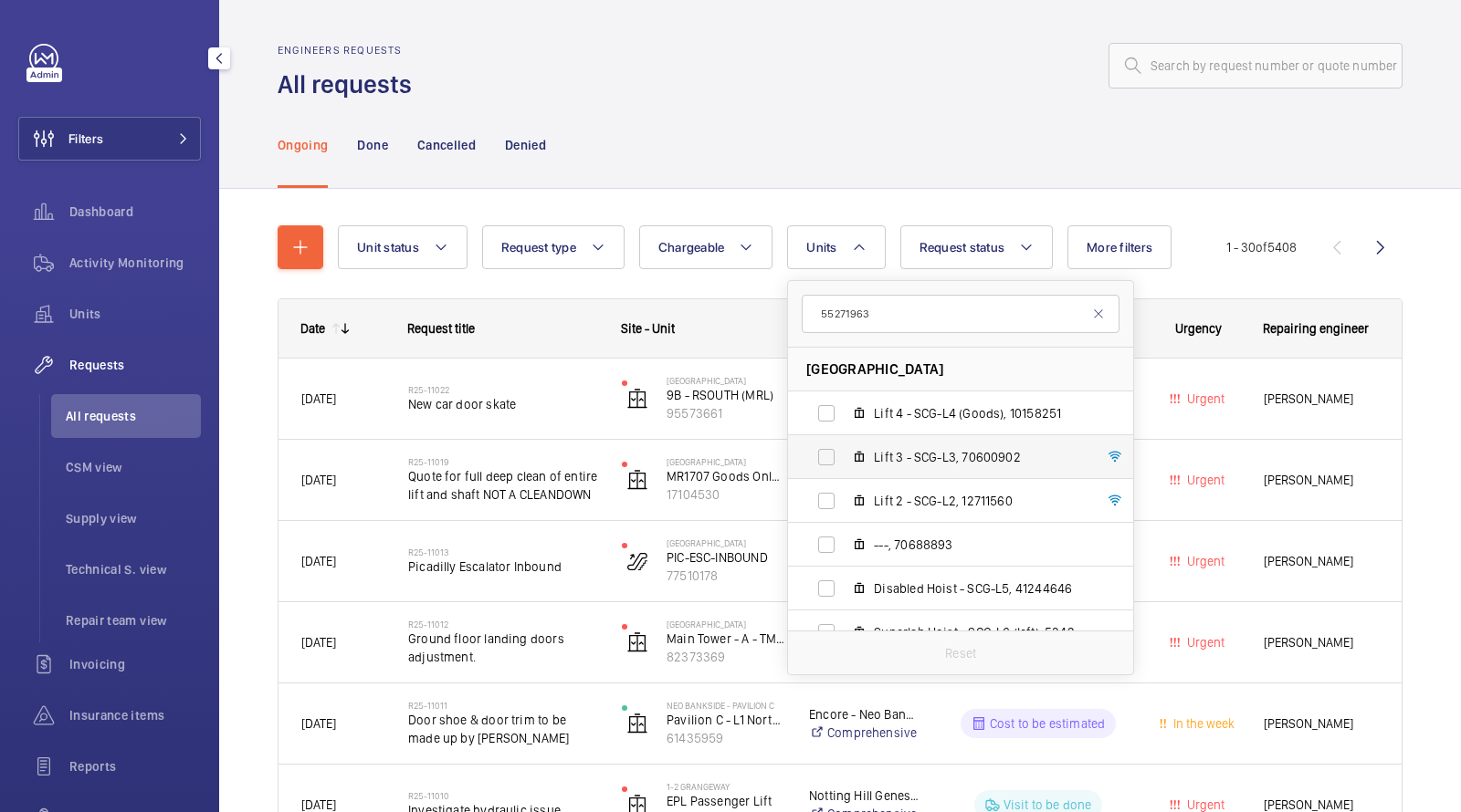
scroll to position [110, 0]
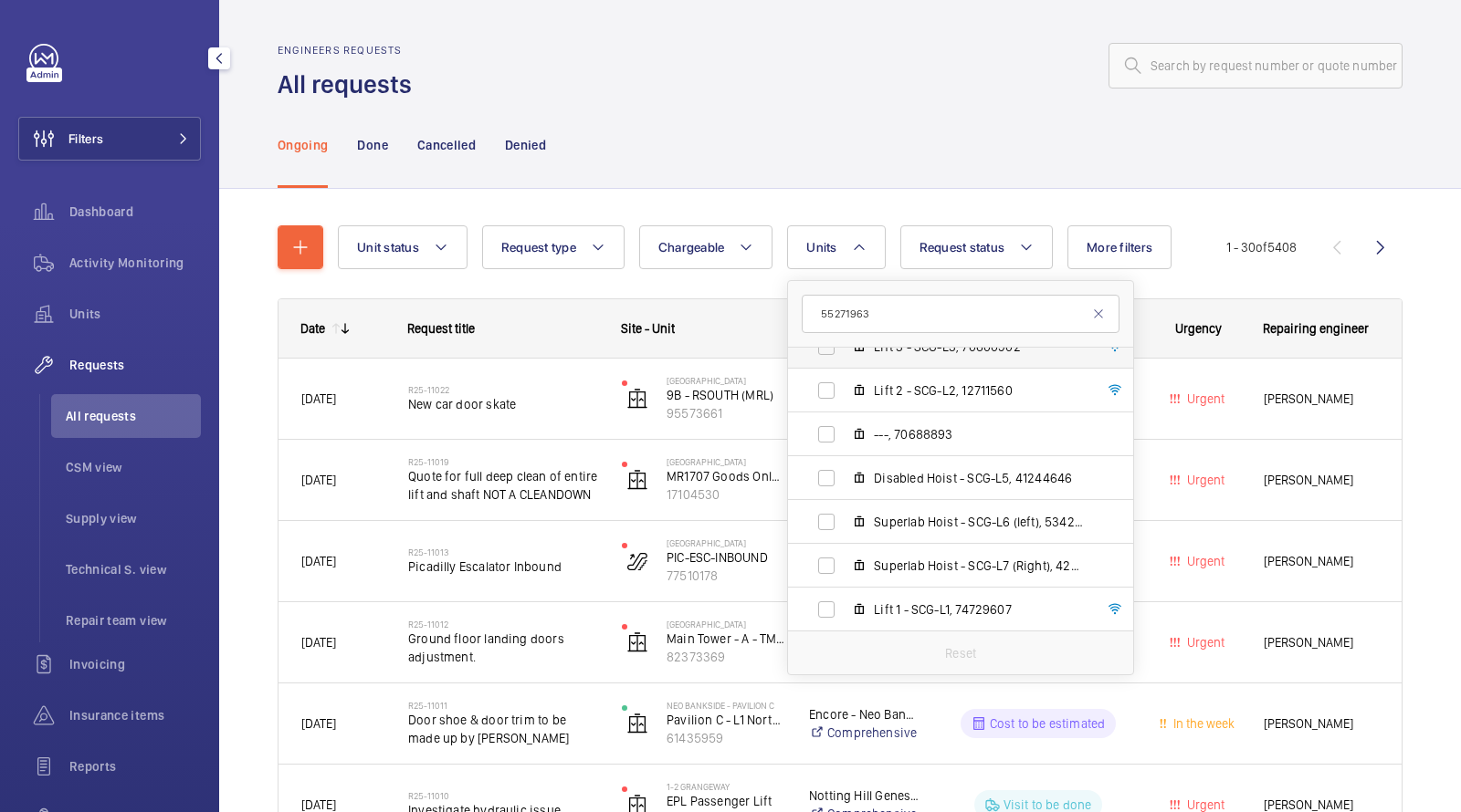
type input "55271963"
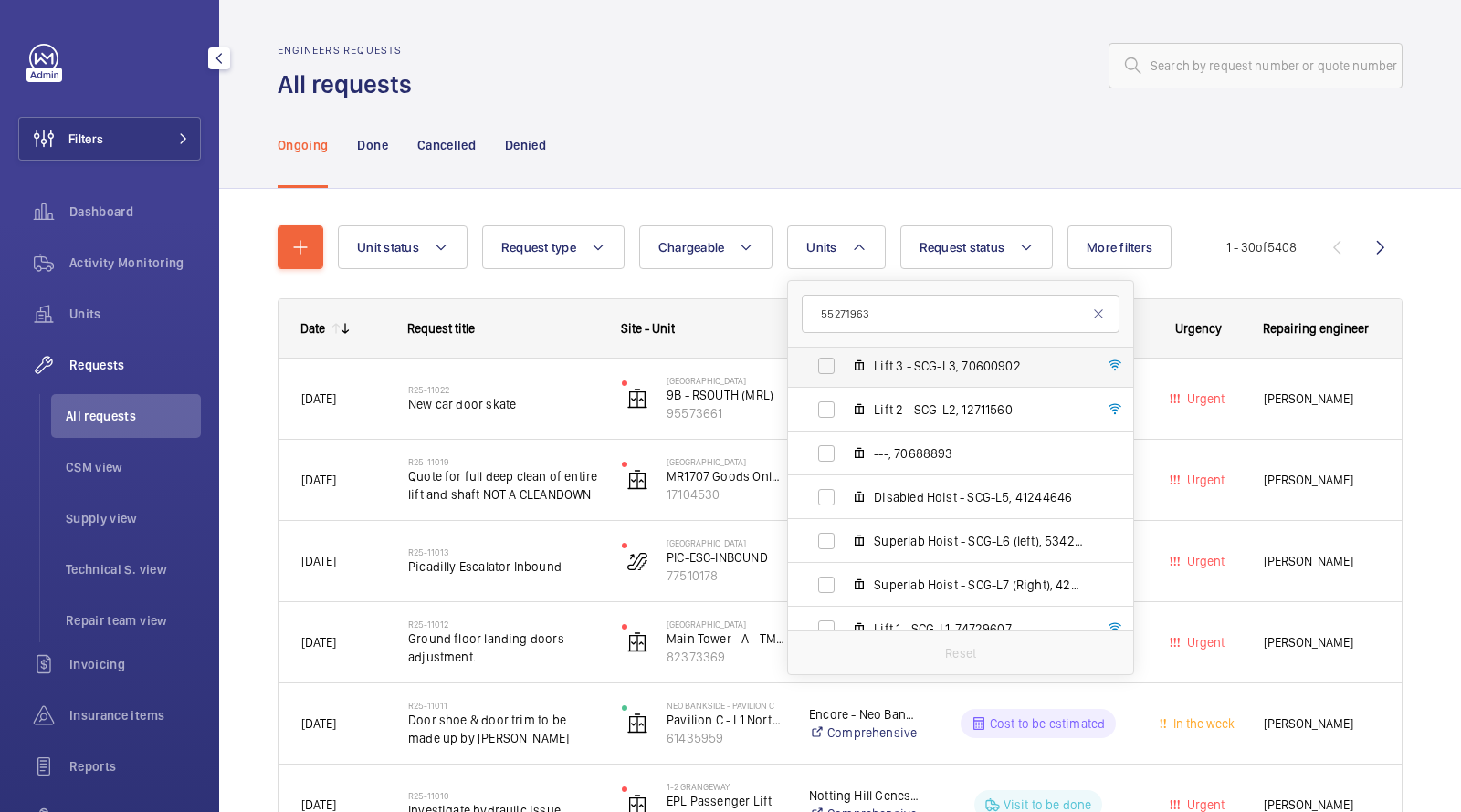
scroll to position [0, 0]
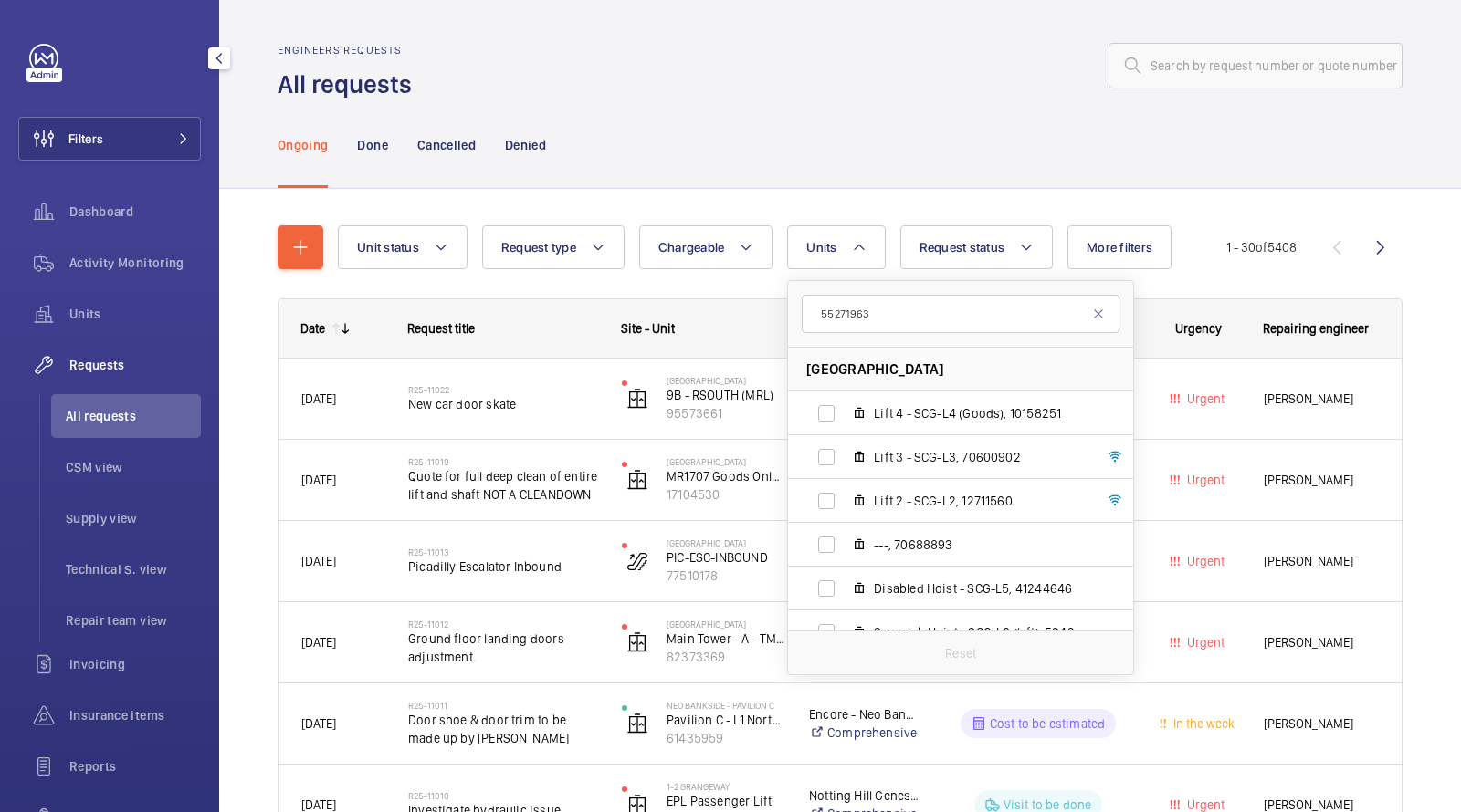
click at [867, 107] on div "Ongoing Done Cancelled Denied" at bounding box center [840, 144] width 1125 height 87
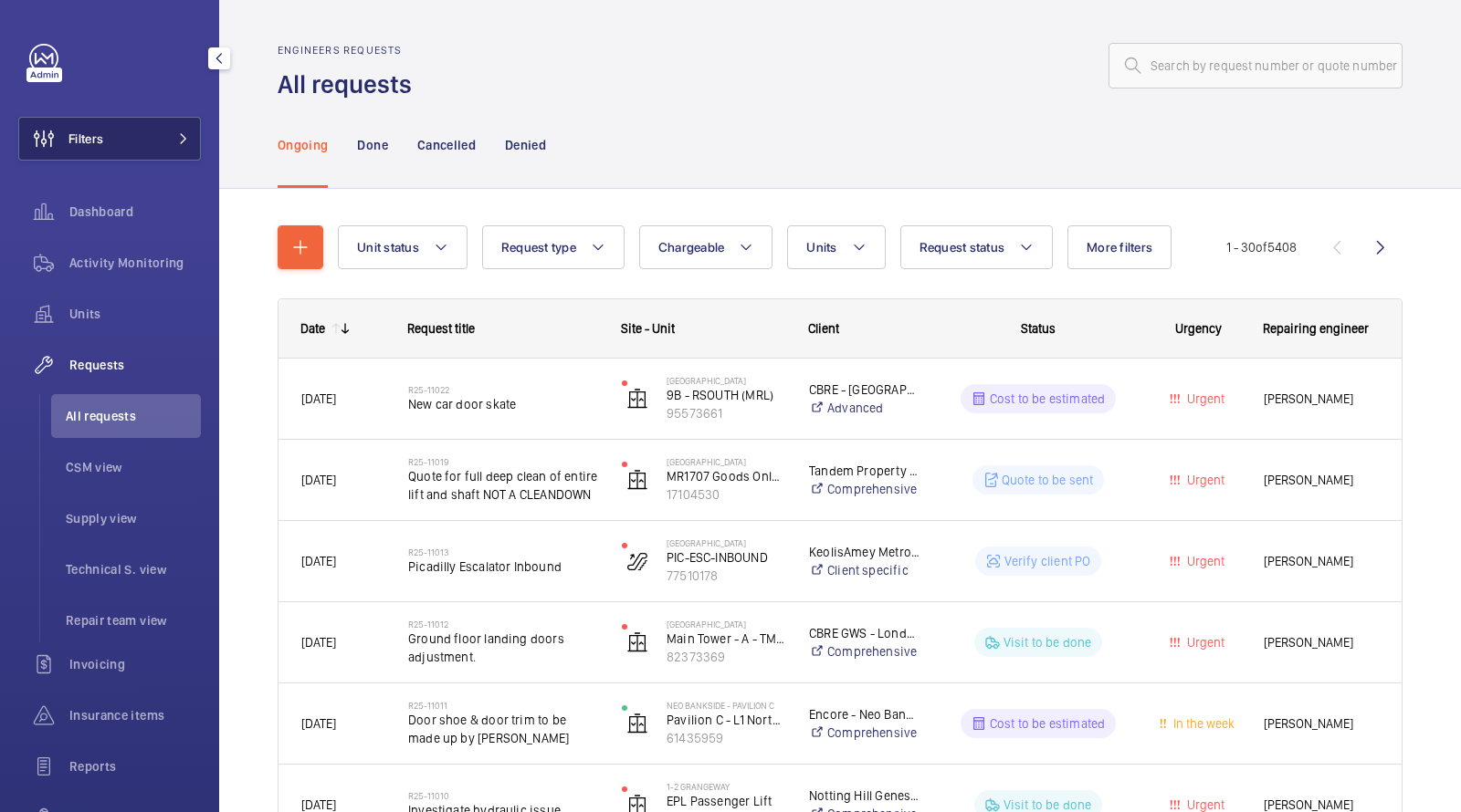
click at [162, 135] on button "Filters" at bounding box center [109, 138] width 182 height 44
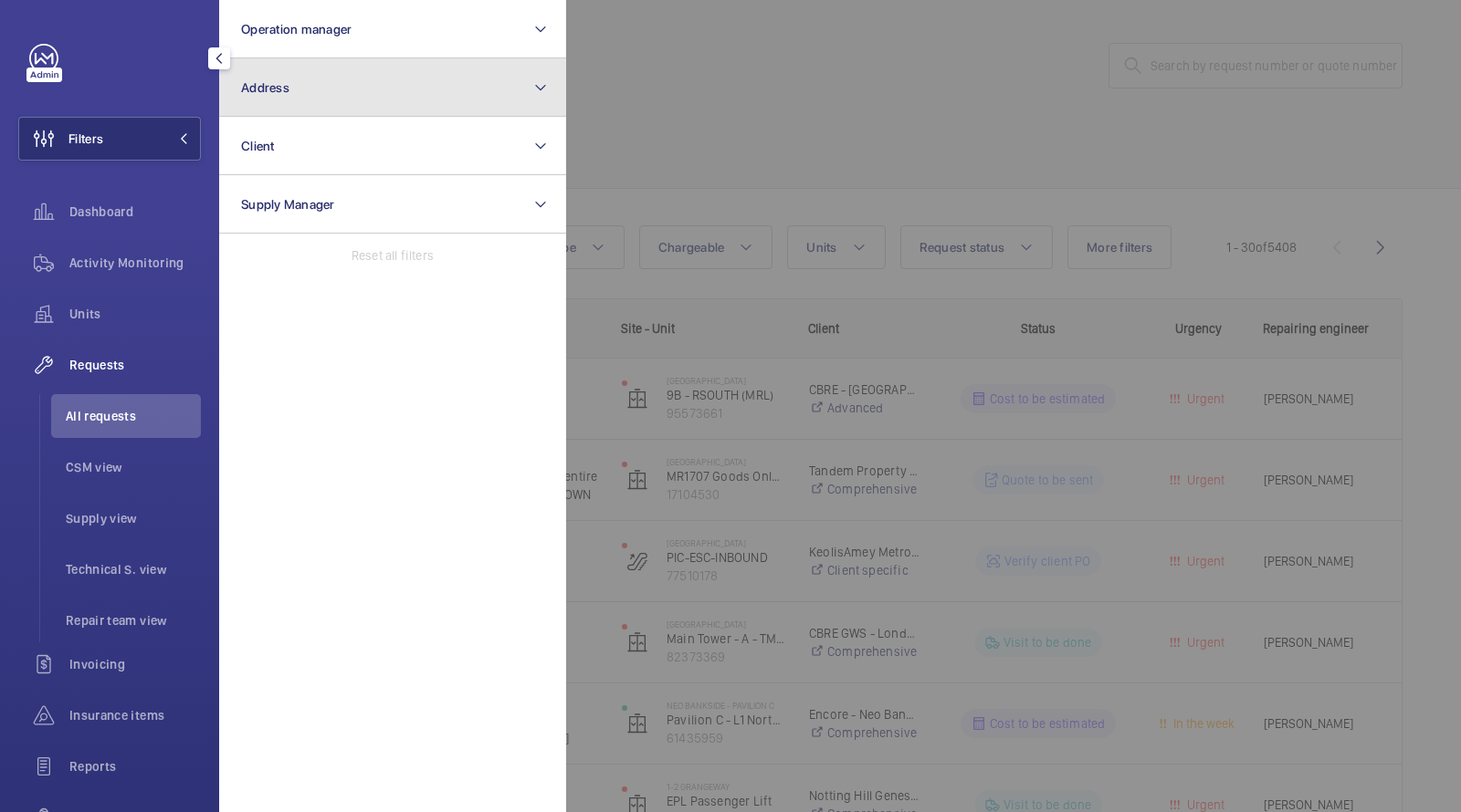
click at [404, 107] on button "Address" at bounding box center [393, 88] width 347 height 58
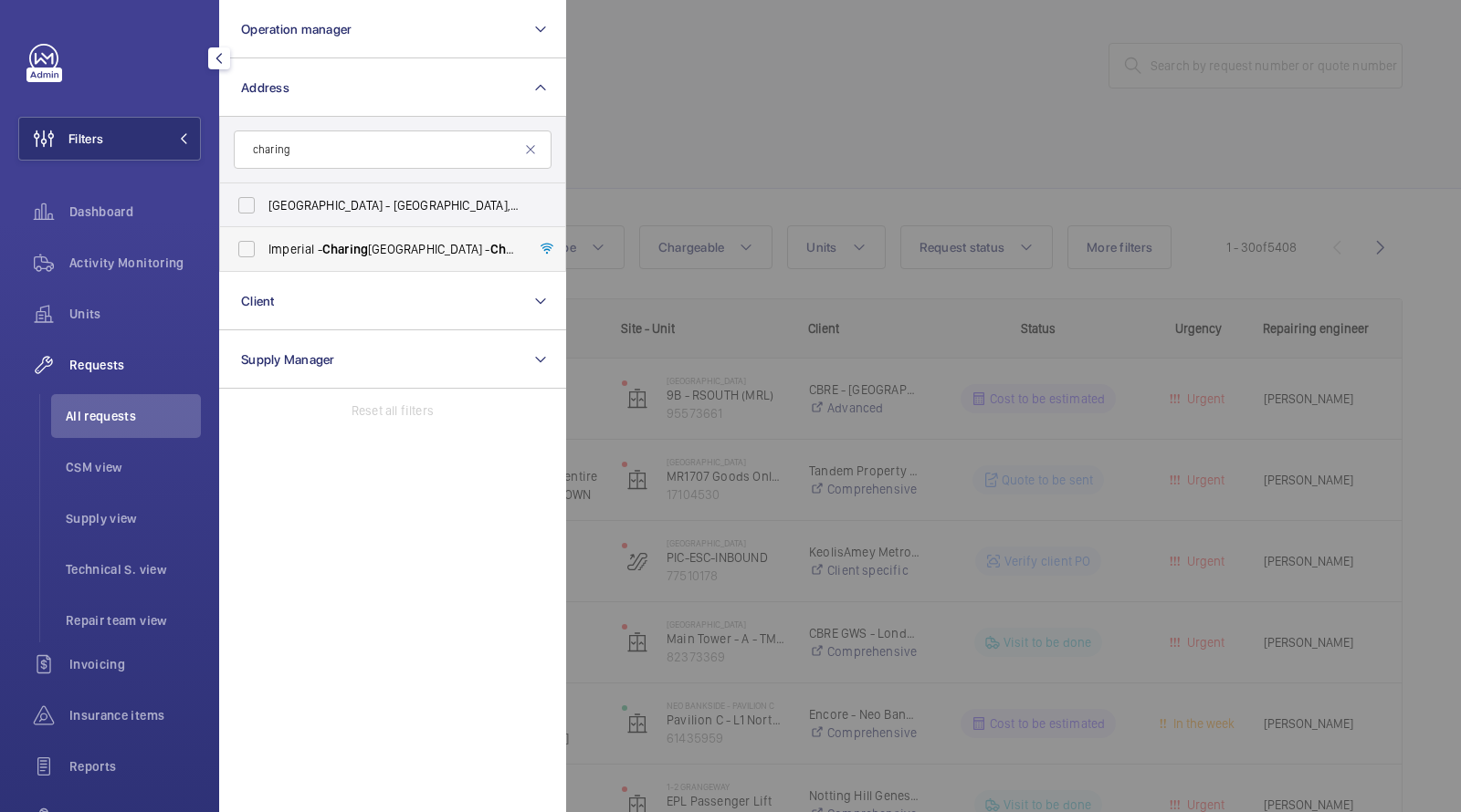
type input "charing"
click at [415, 262] on label "[GEOGRAPHIC_DATA] - [GEOGRAPHIC_DATA]" at bounding box center [379, 249] width 318 height 44
click at [264, 262] on input "[GEOGRAPHIC_DATA] - [GEOGRAPHIC_DATA]" at bounding box center [246, 249] width 36 height 36
checkbox input "true"
click at [785, 197] on div at bounding box center [1296, 406] width 1461 height 812
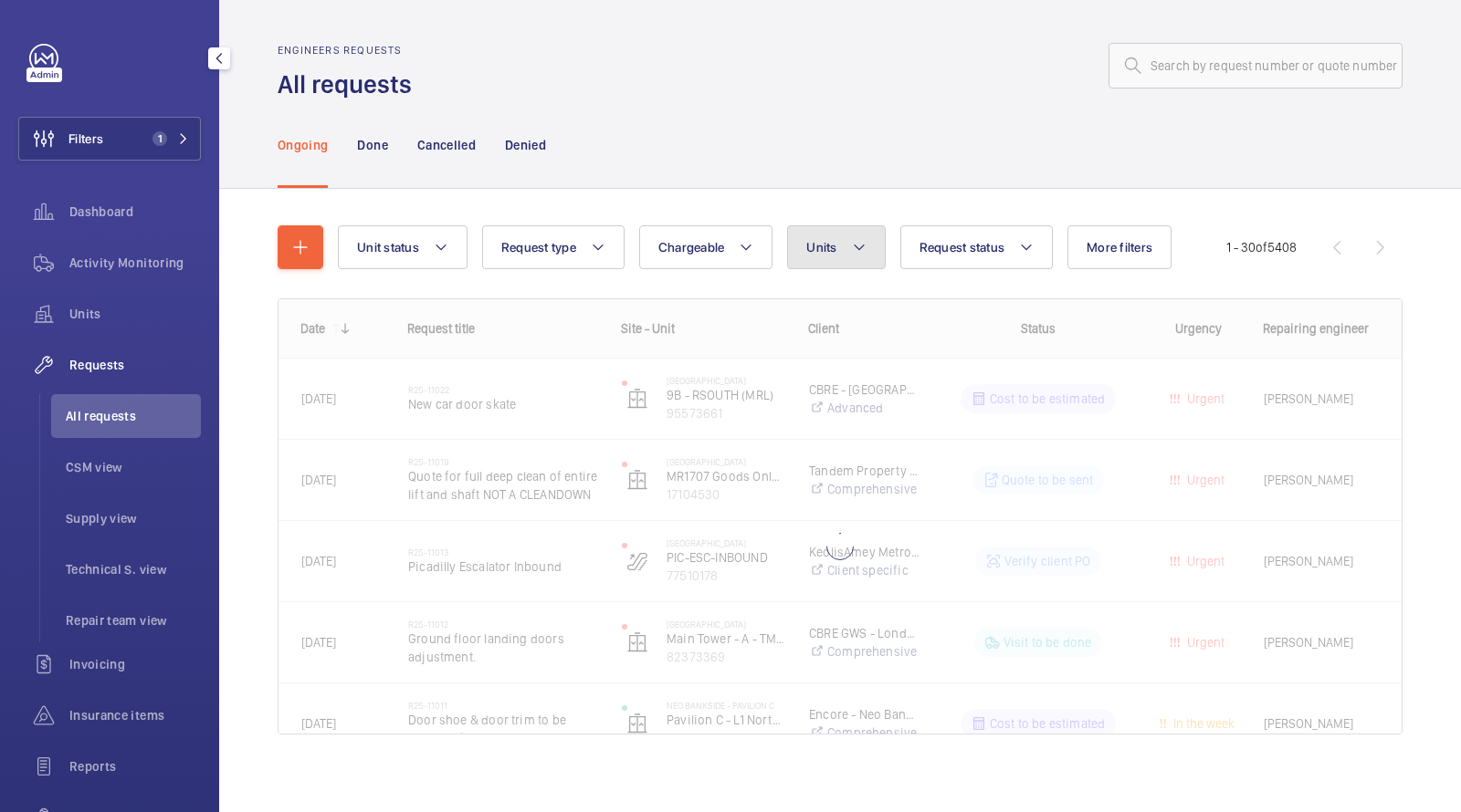
click at [805, 268] on button "Units" at bounding box center [836, 247] width 98 height 44
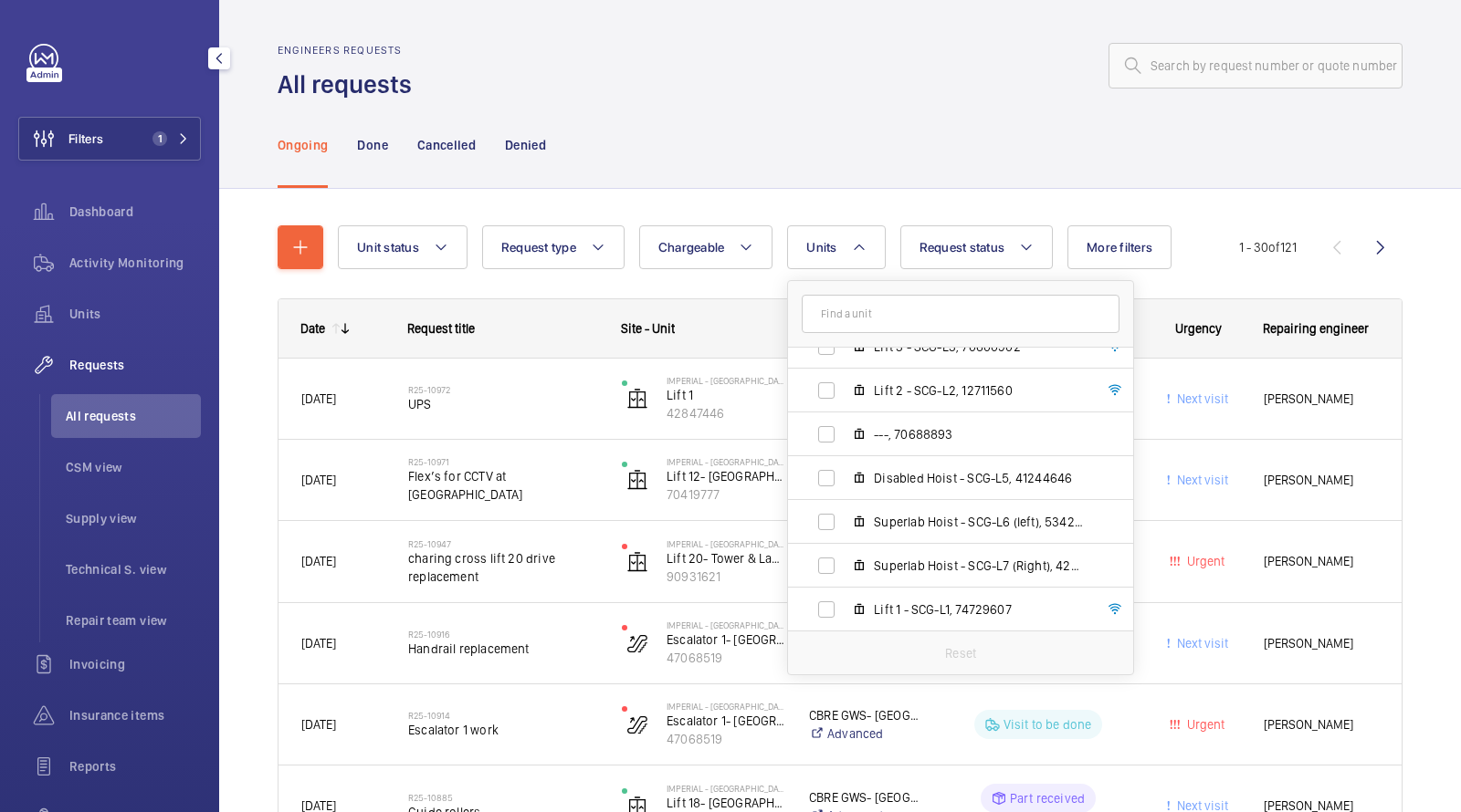
scroll to position [110, 0]
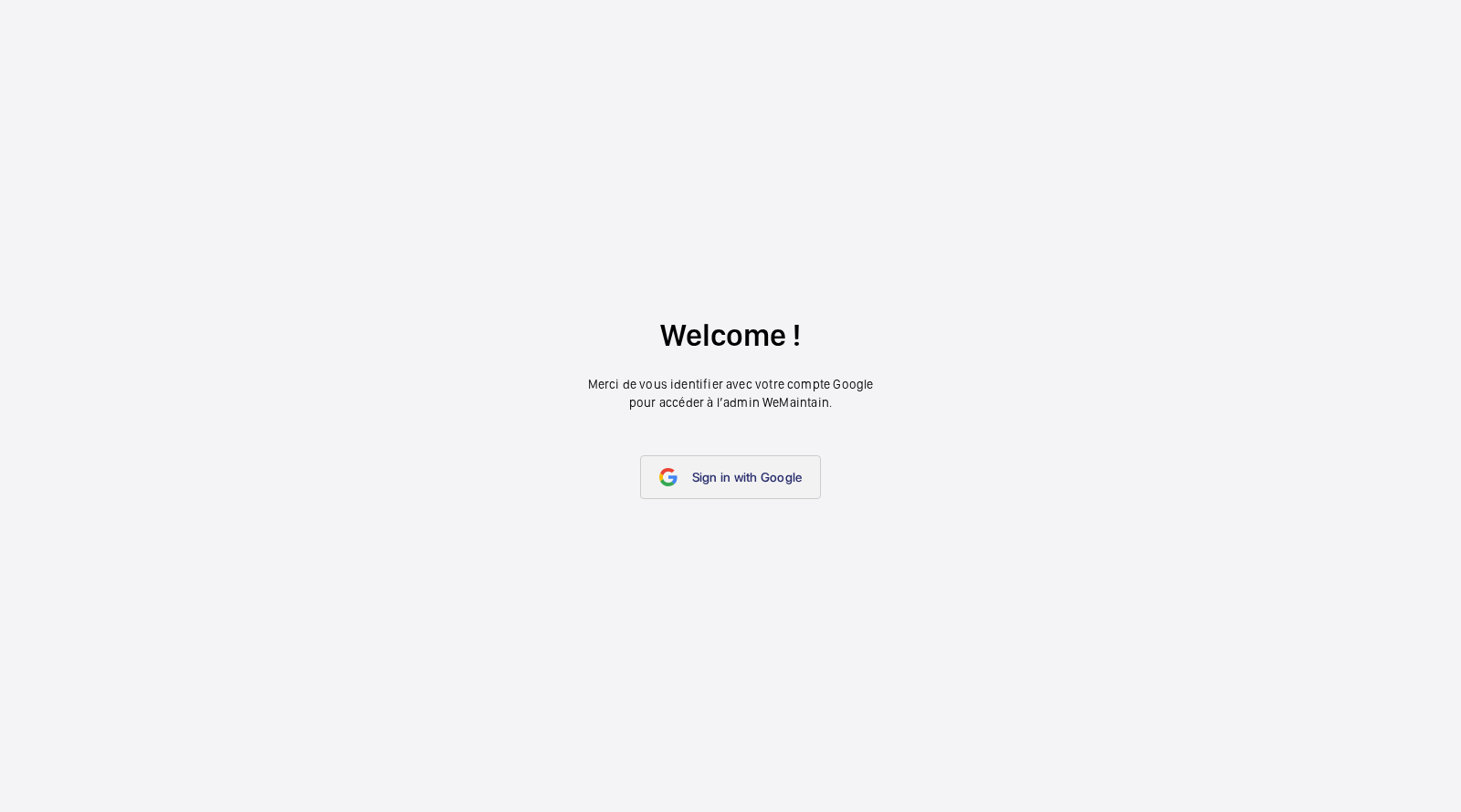
click at [725, 496] on link "Sign in with Google" at bounding box center [730, 477] width 181 height 44
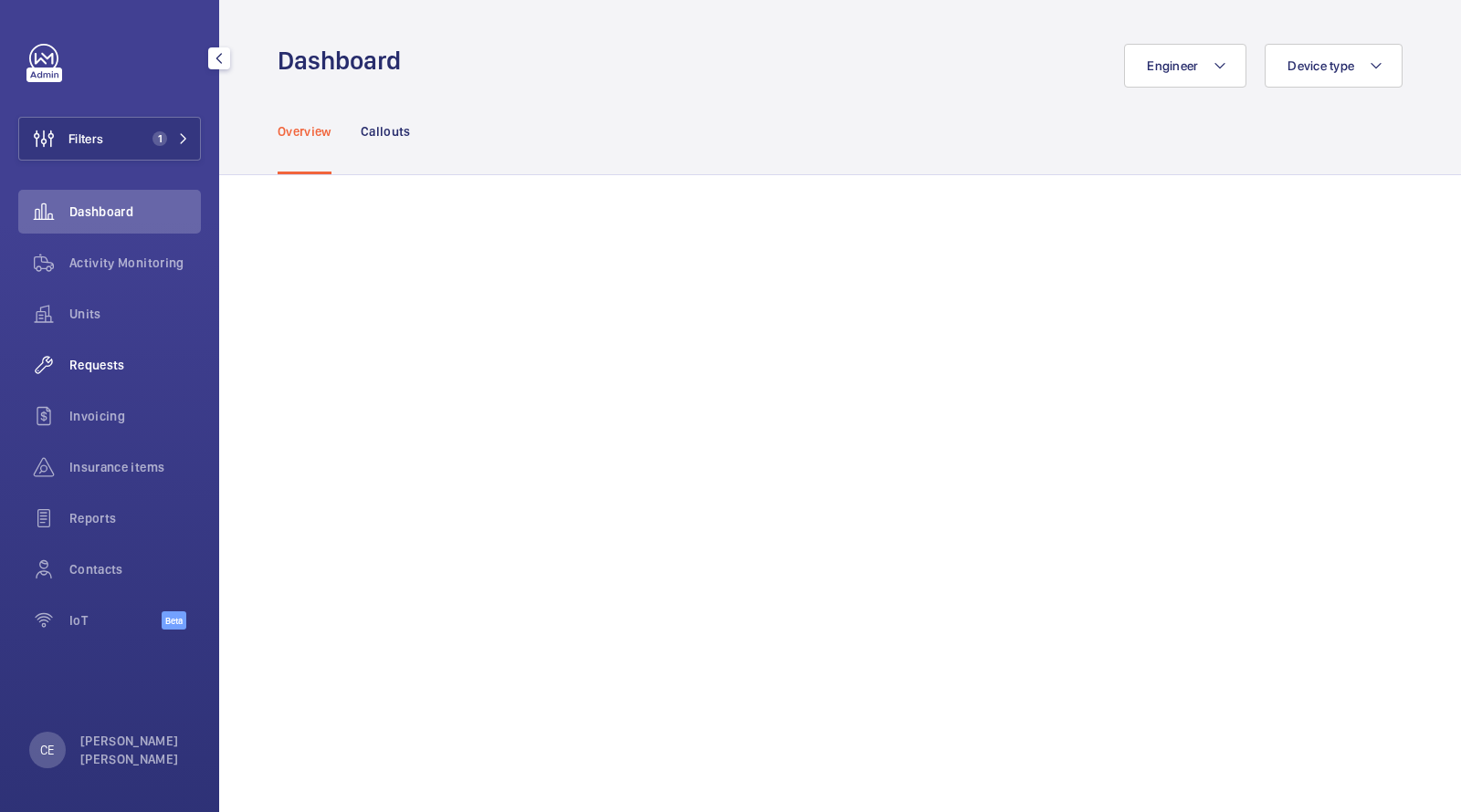
click at [86, 367] on span "Requests" at bounding box center [135, 365] width 132 height 19
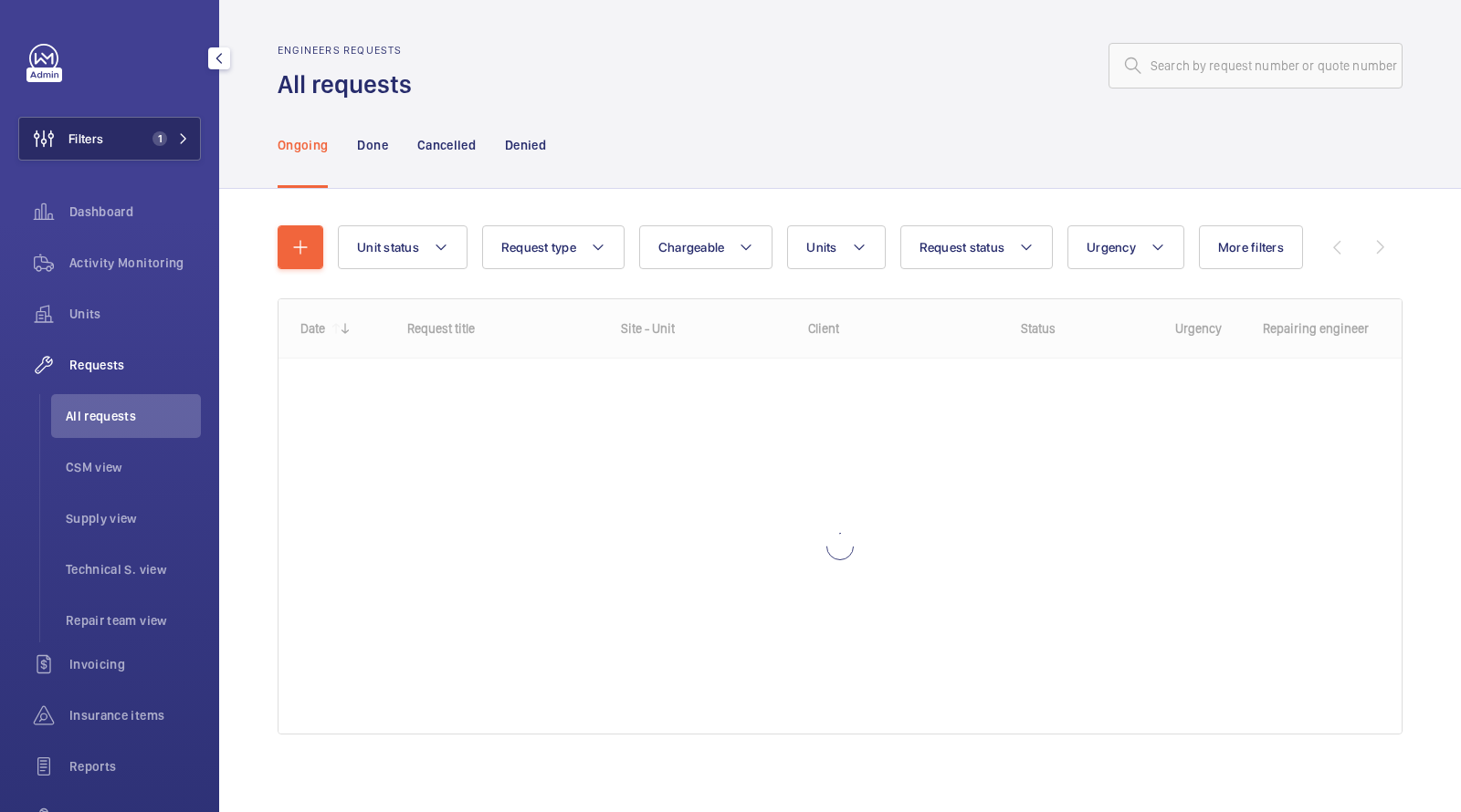
click at [187, 141] on mat-icon at bounding box center [183, 138] width 11 height 11
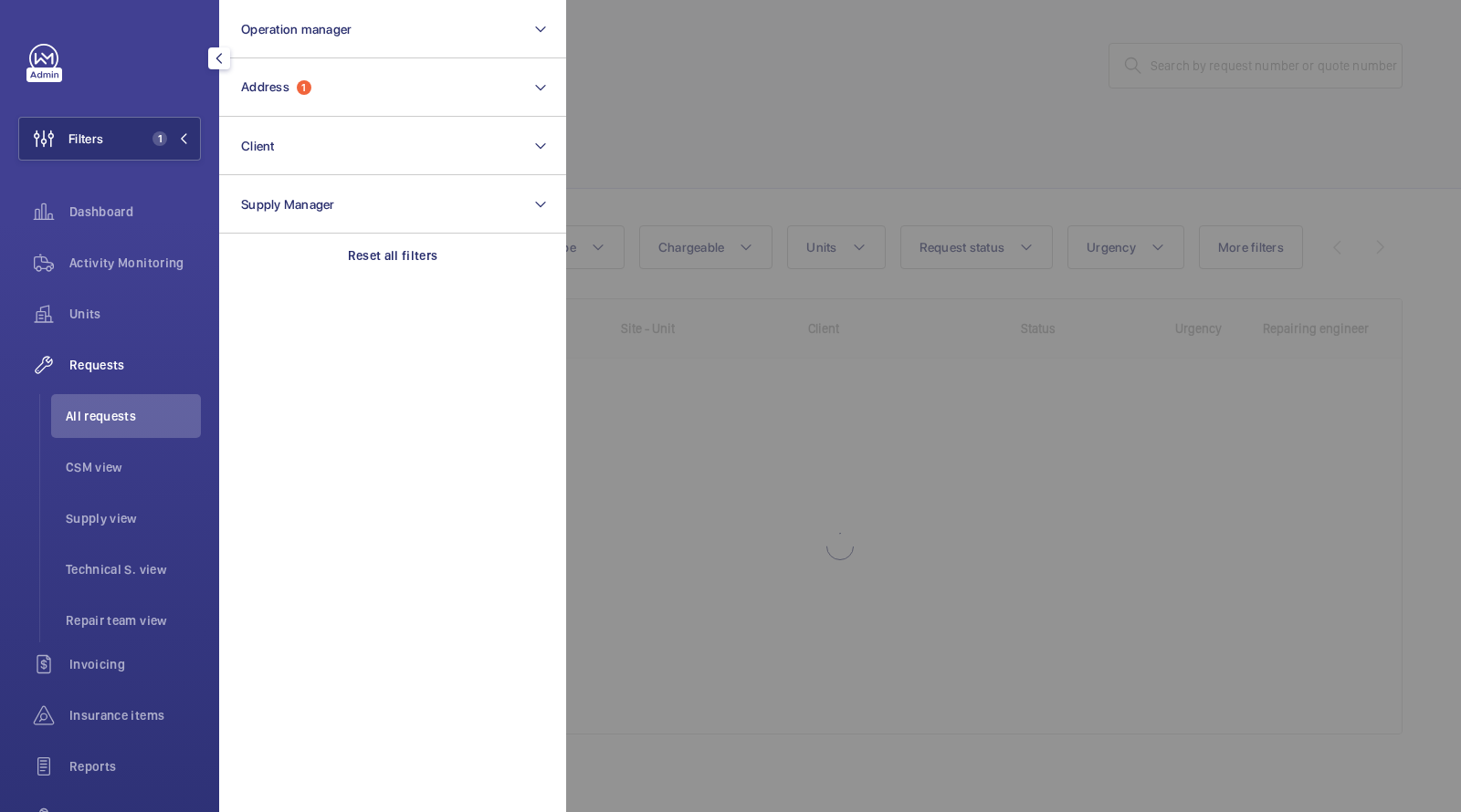
click at [600, 81] on div at bounding box center [1296, 406] width 1461 height 812
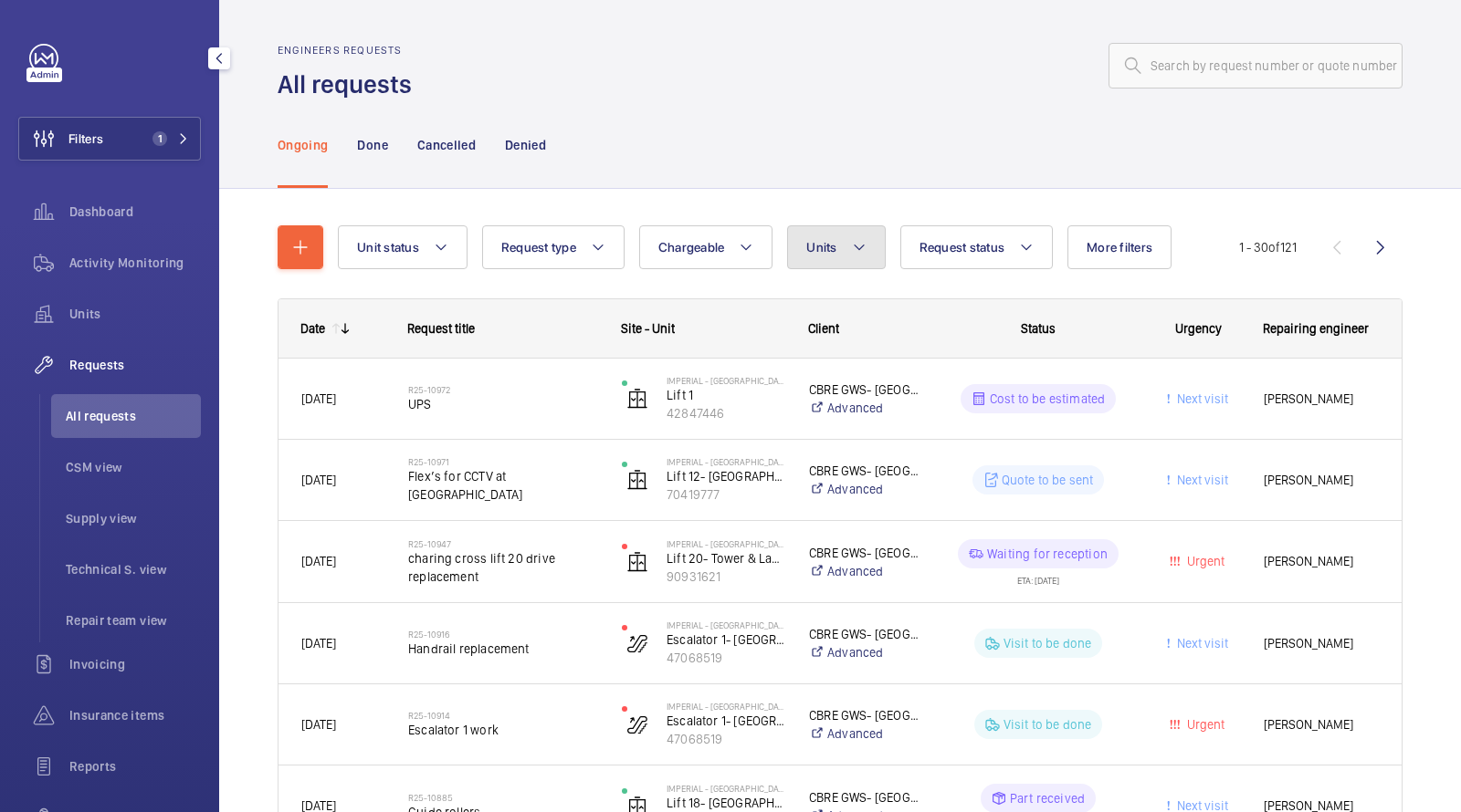
click at [845, 244] on button "Units" at bounding box center [836, 247] width 98 height 44
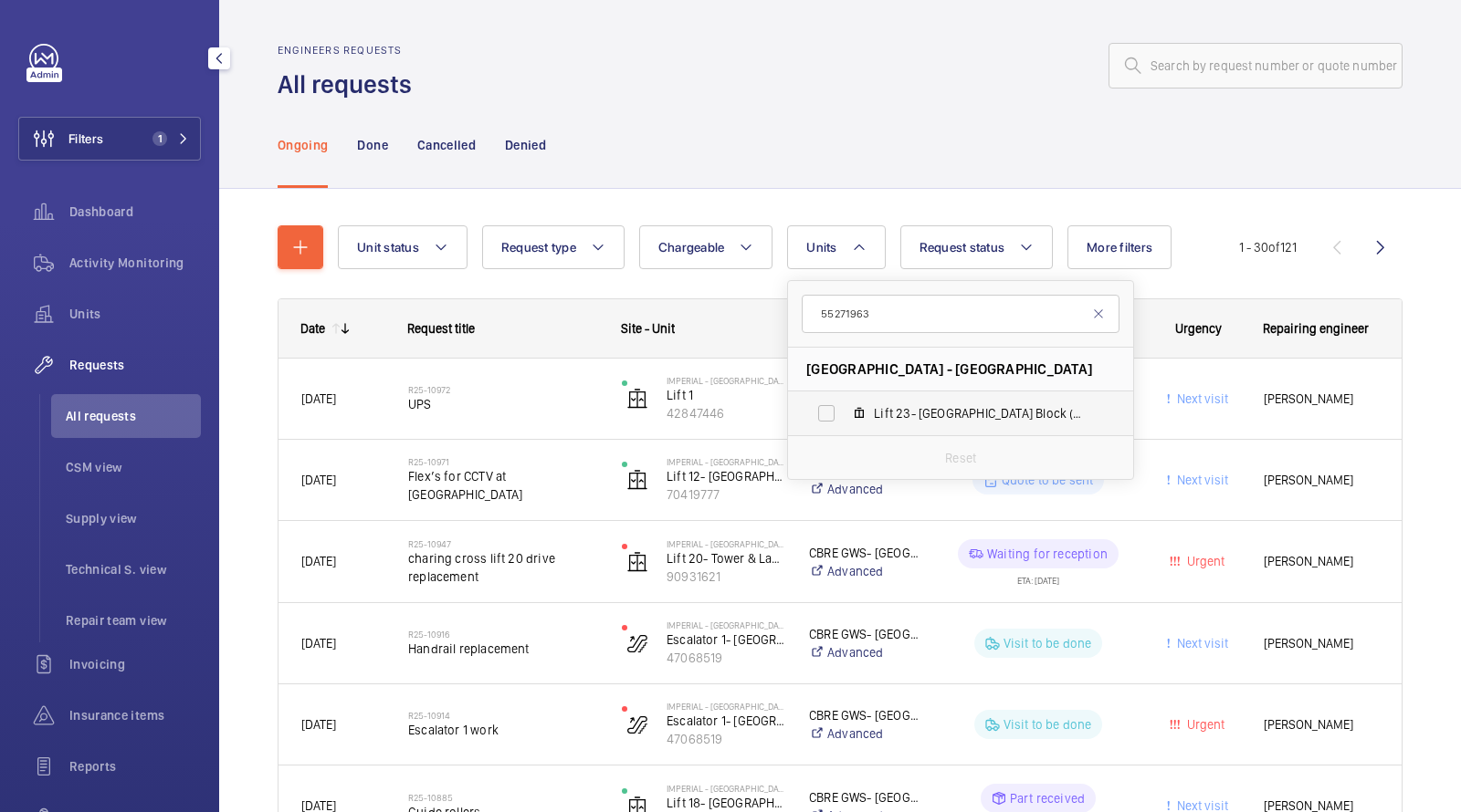
type input "55271963"
click at [922, 409] on span "Lift 23- Tower & Laboratory Block (Passenger), 55271963" at bounding box center [979, 413] width 212 height 19
click at [845, 409] on input "Lift 23- Tower & Laboratory Block (Passenger), 55271963" at bounding box center [825, 412] width 36 height 36
checkbox input "true"
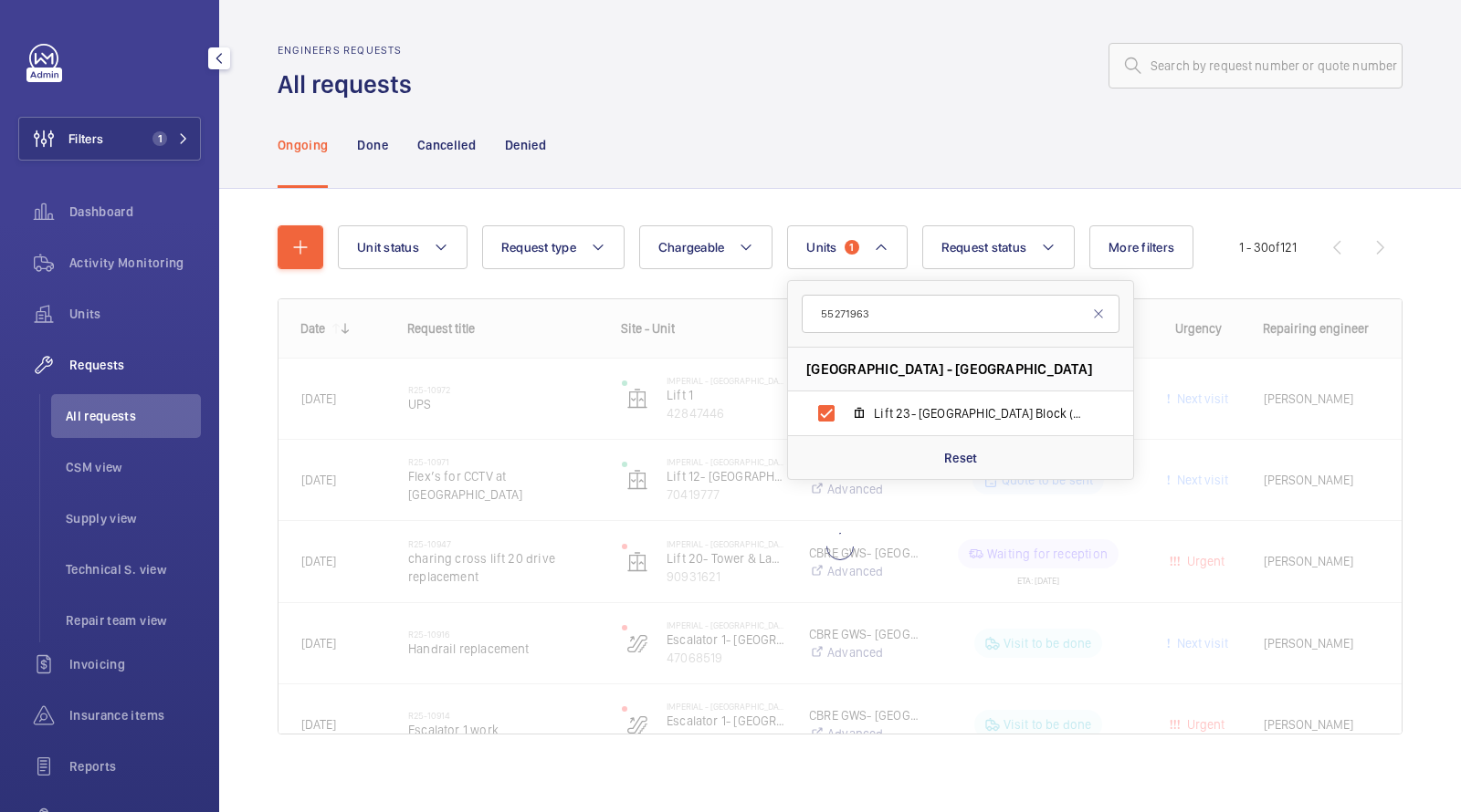
click at [863, 220] on div "Unit status Request type Chargeable Units 1 55271963 Imperial - Charing Cross H…" at bounding box center [840, 486] width 1125 height 582
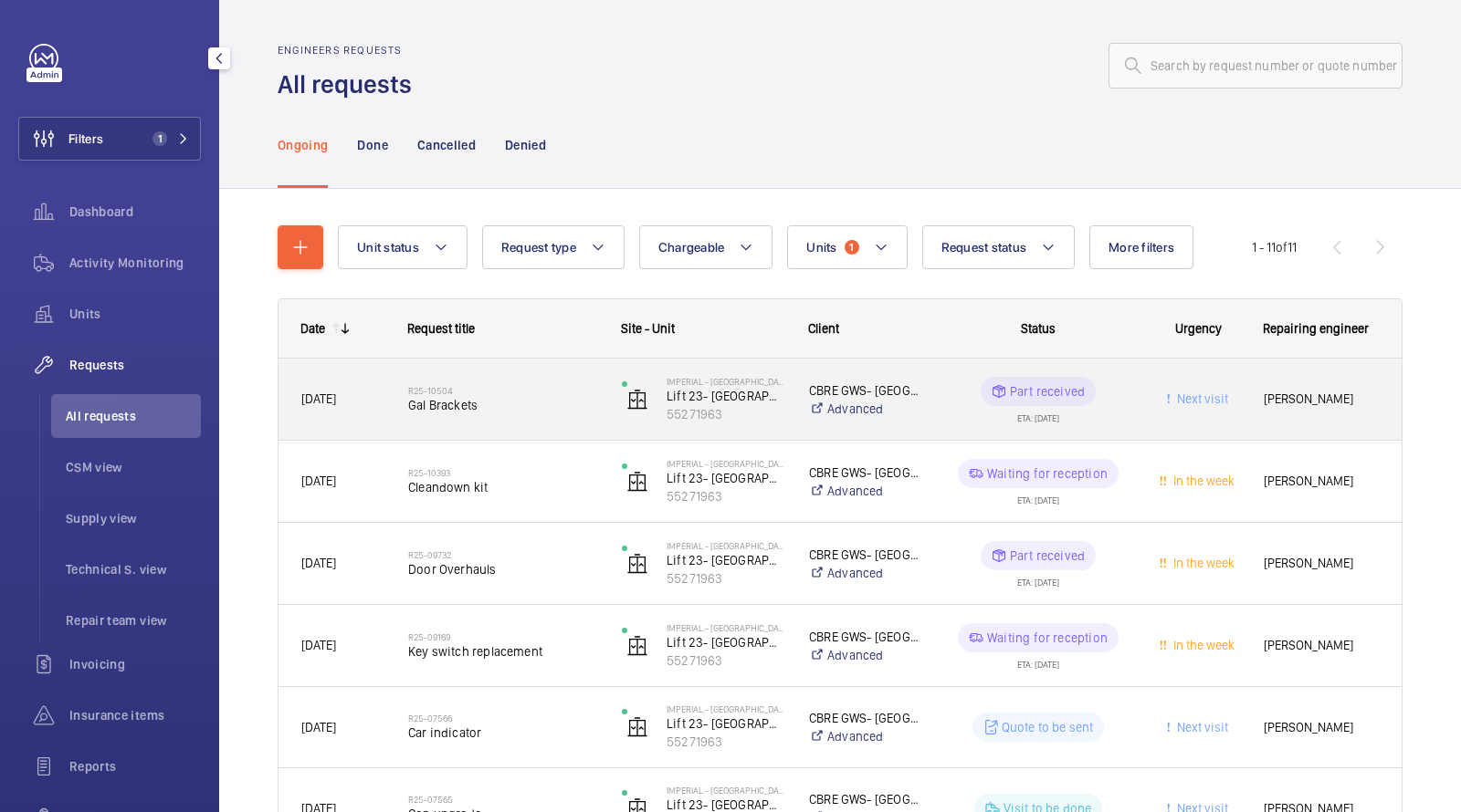
click at [442, 393] on h2 "R25-10504" at bounding box center [502, 390] width 190 height 11
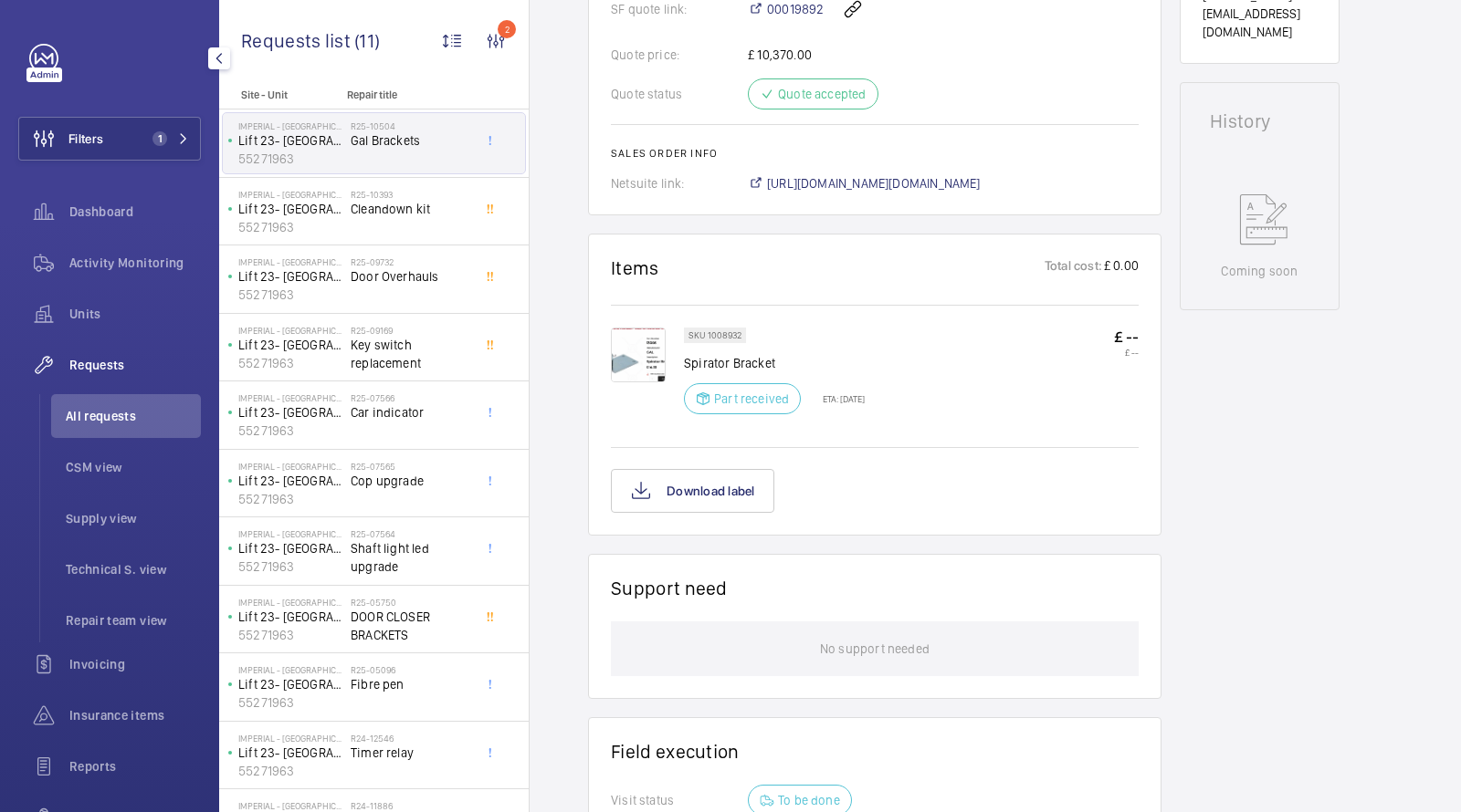
scroll to position [856, 0]
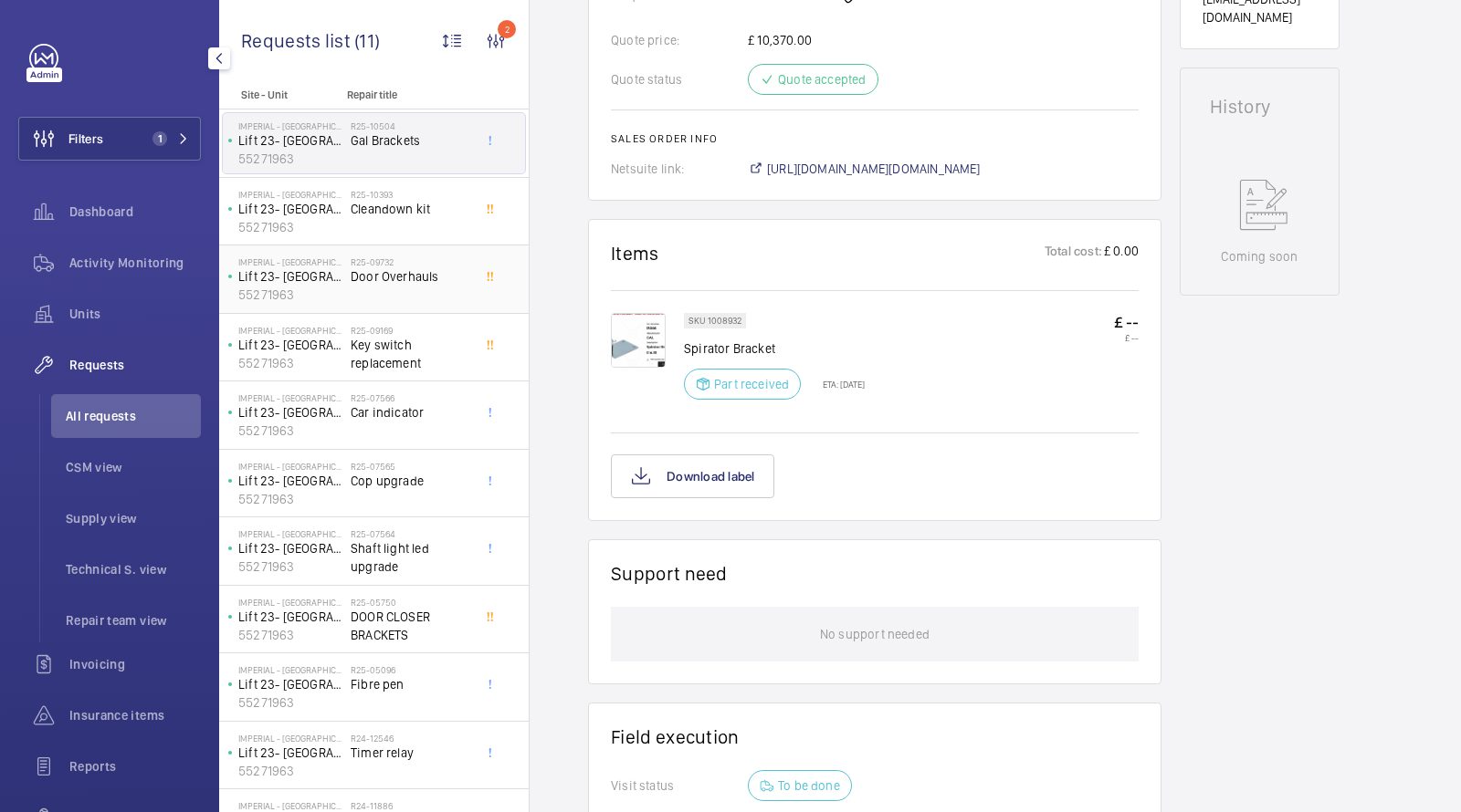
click at [400, 274] on span "Door Overhauls" at bounding box center [411, 276] width 121 height 19
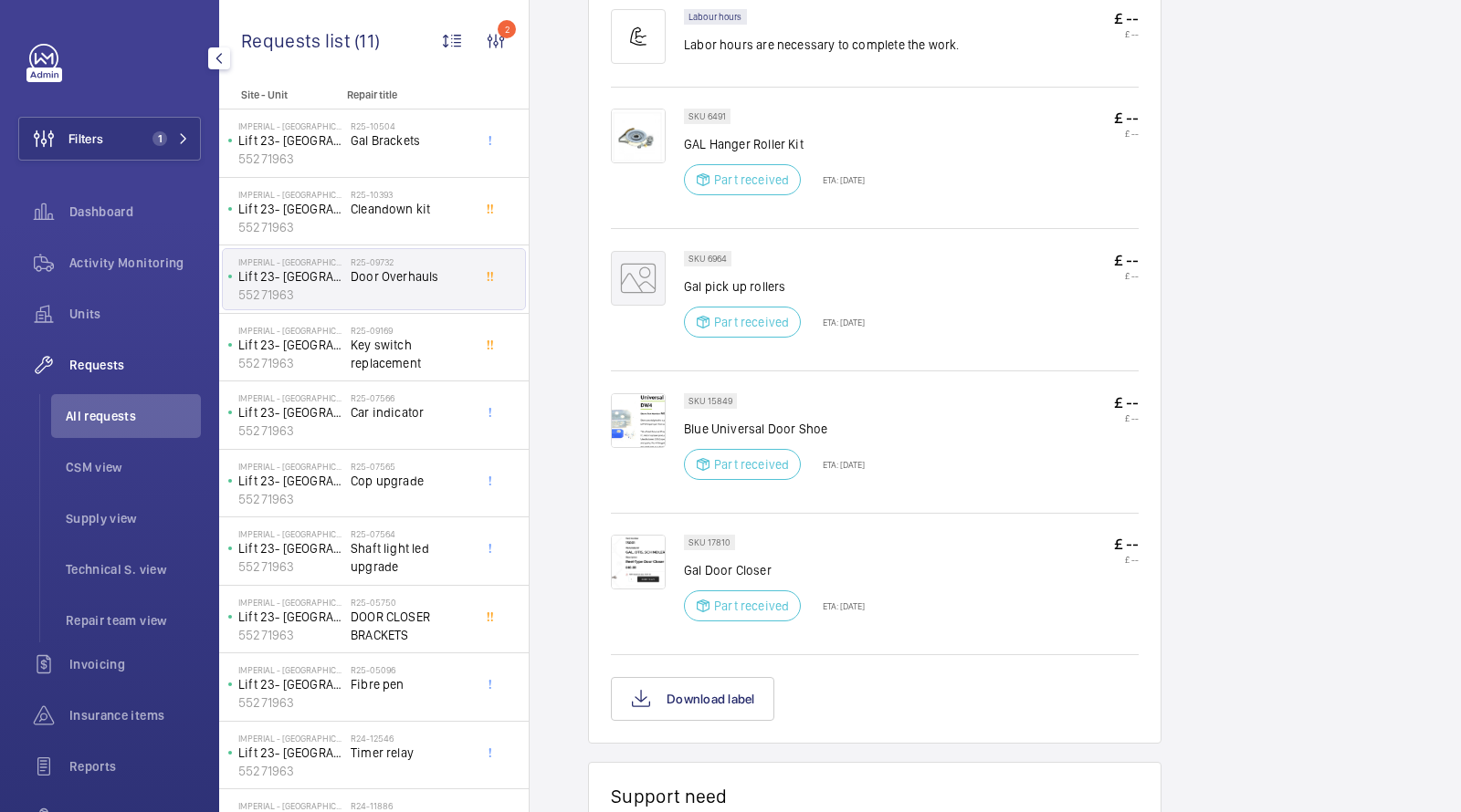
scroll to position [1161, 0]
click at [632, 435] on img at bounding box center [638, 419] width 55 height 55
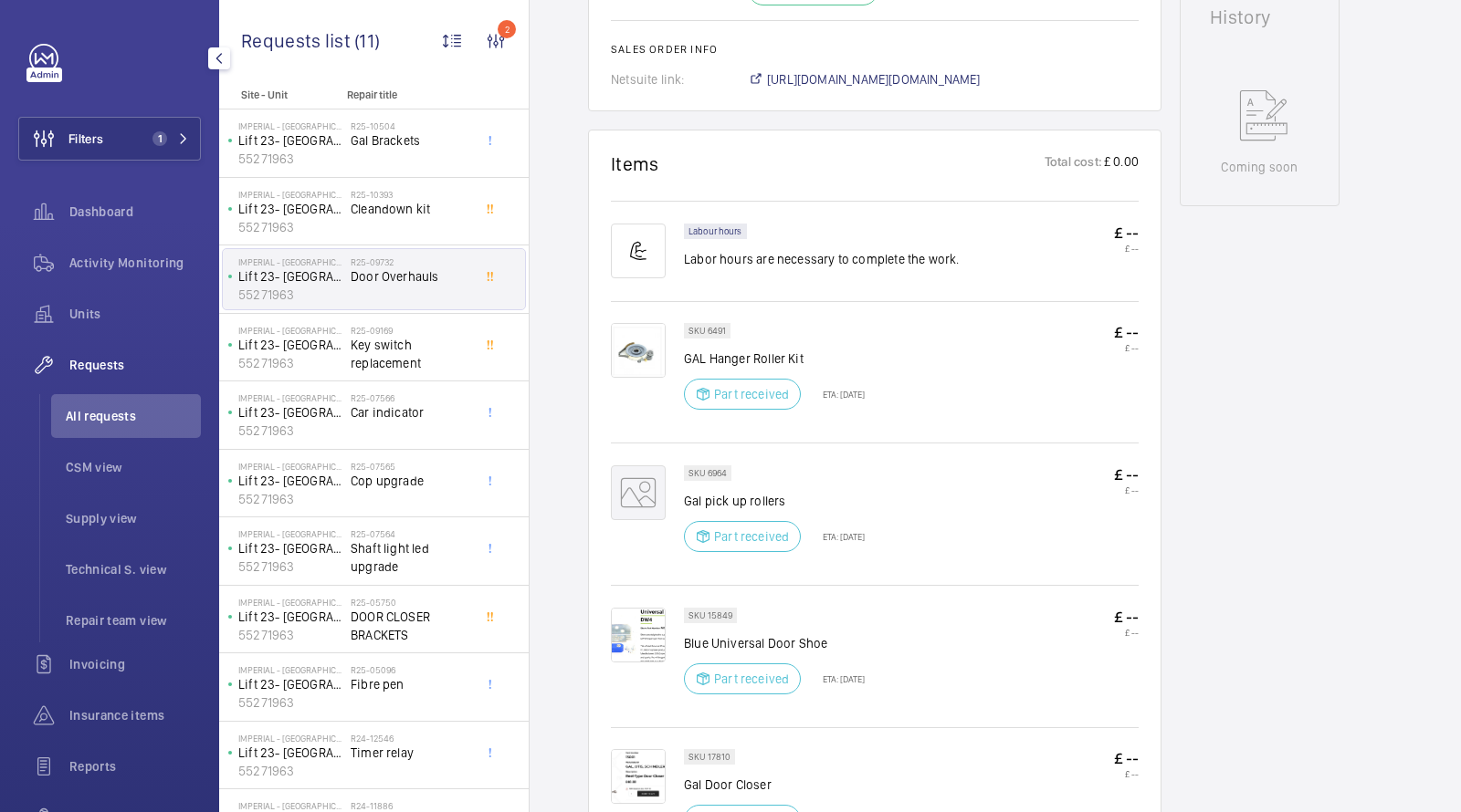
scroll to position [827, 0]
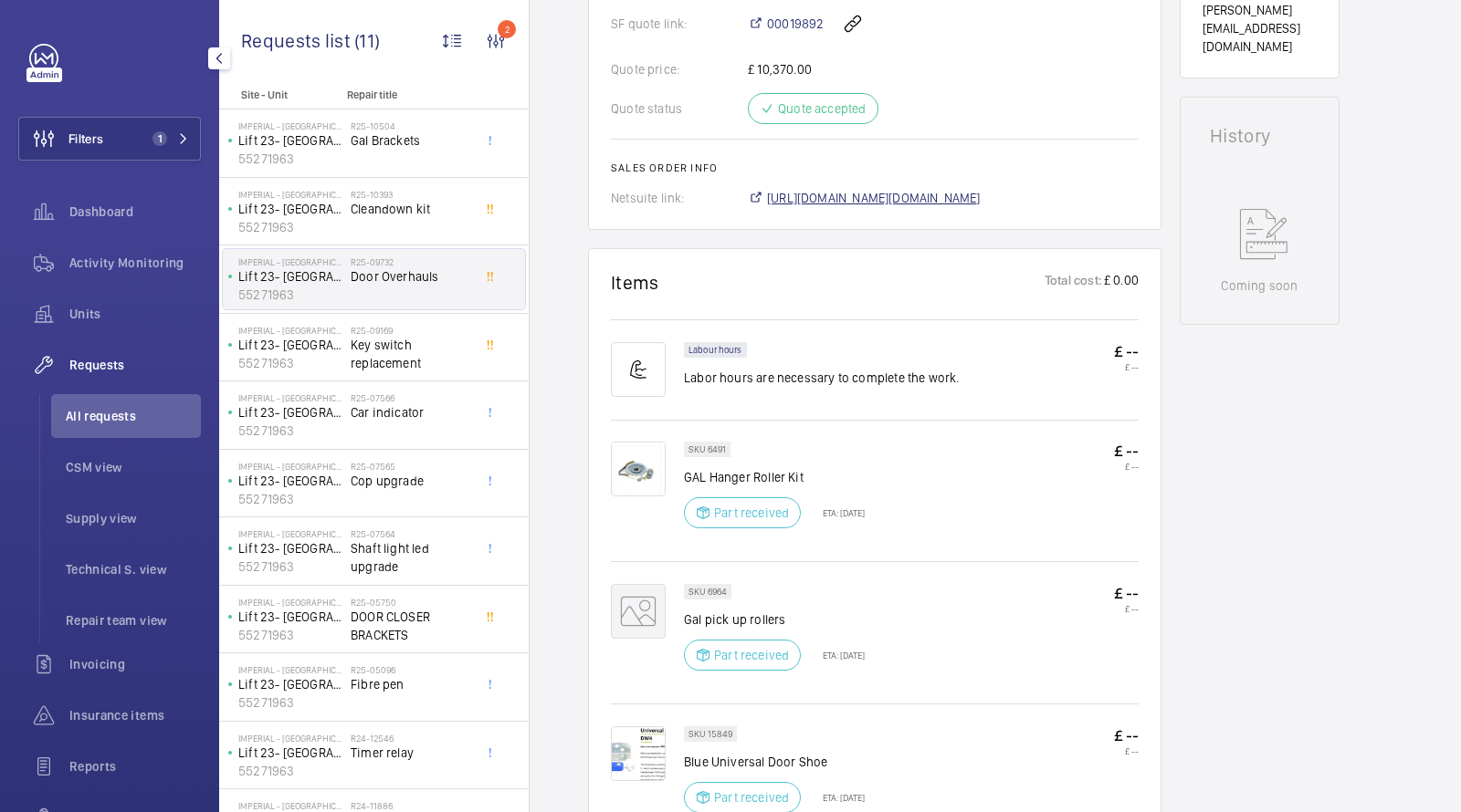
click at [822, 207] on span "https://6461500.app.netsuite.com/app/accounting/transactions/salesord.nl?id=282…" at bounding box center [873, 198] width 214 height 19
click at [117, 306] on span "Units" at bounding box center [135, 314] width 132 height 19
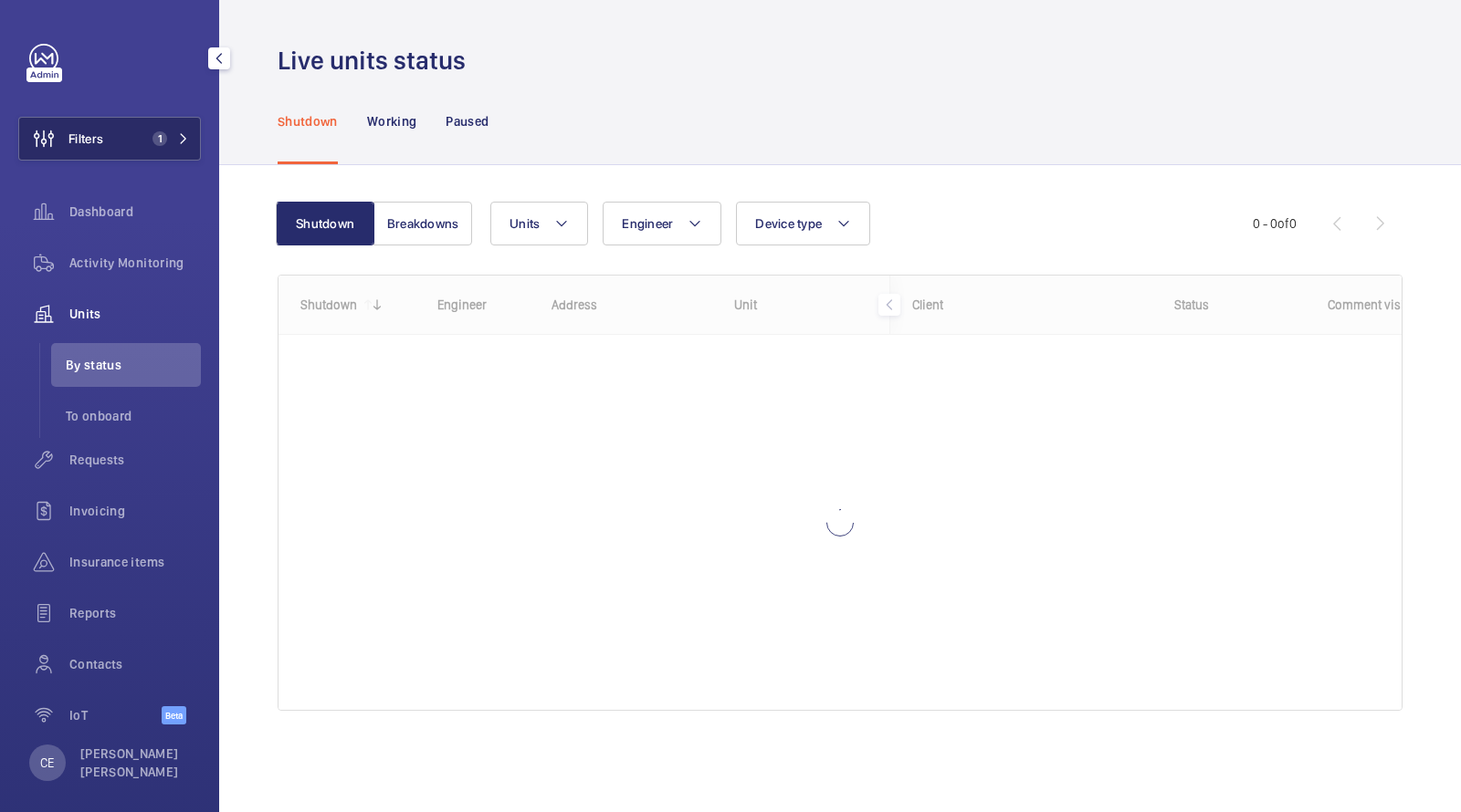
click at [163, 145] on button "Filters 1" at bounding box center [109, 138] width 182 height 44
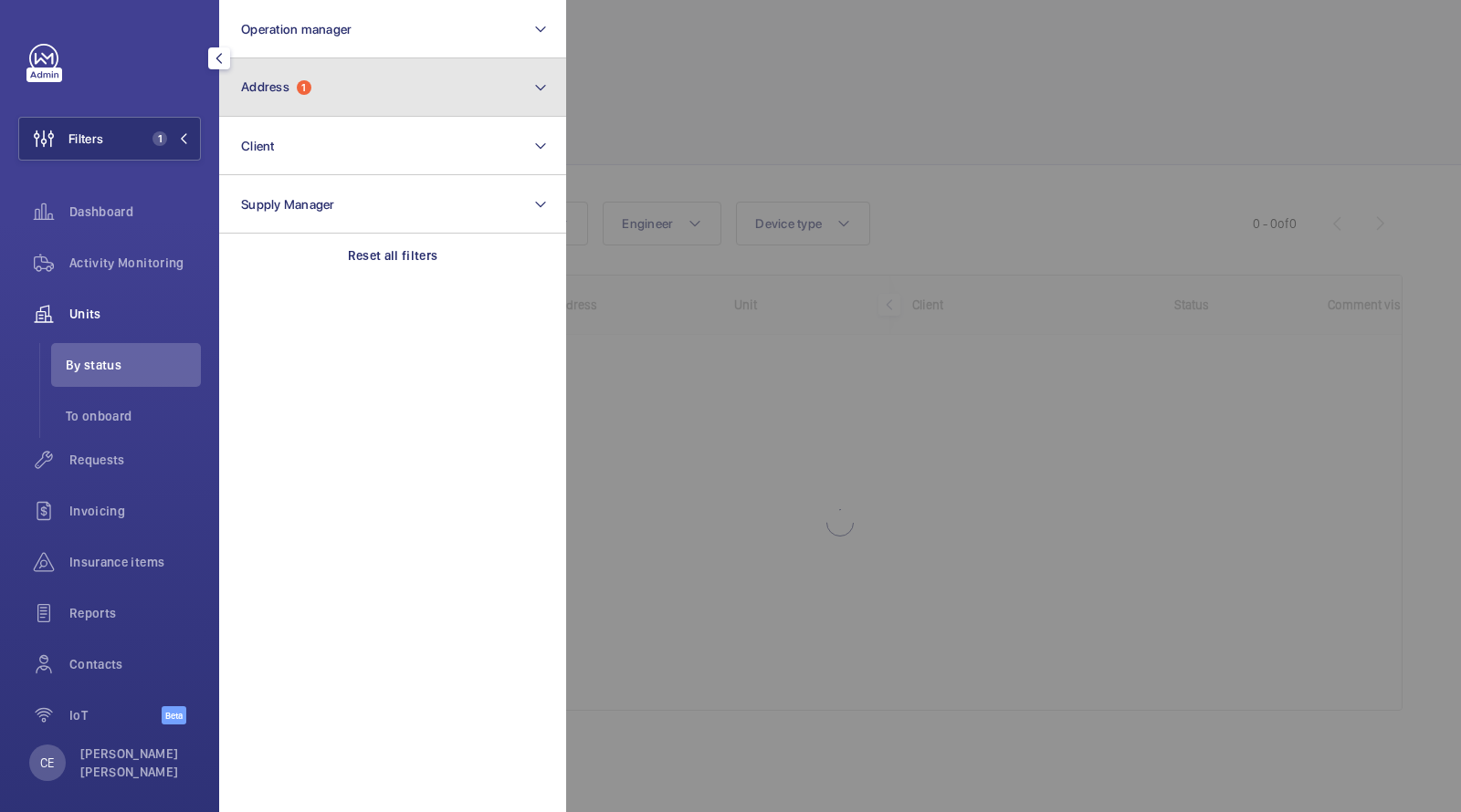
click at [325, 81] on button "Address 1" at bounding box center [393, 88] width 347 height 58
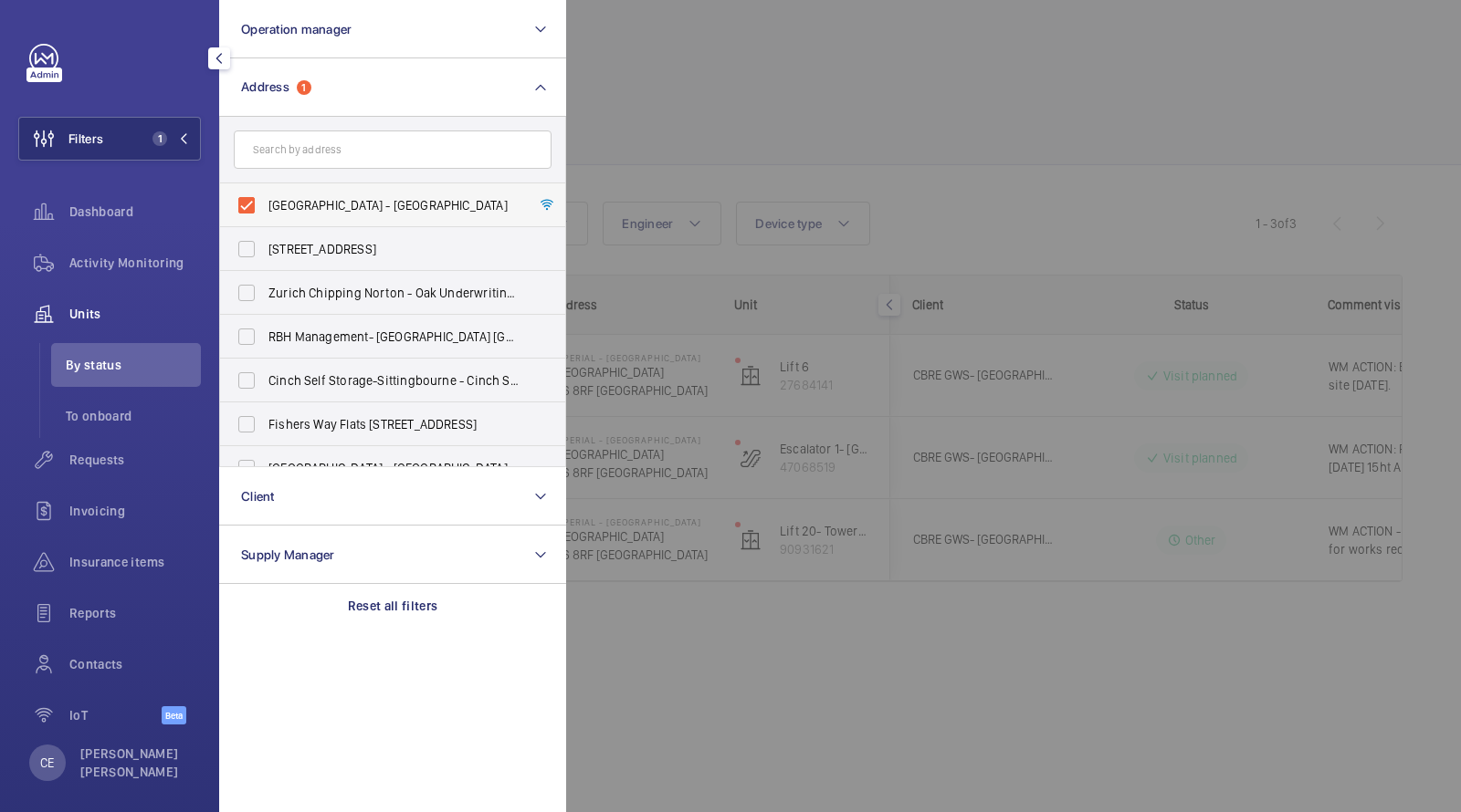
click at [332, 204] on span "[GEOGRAPHIC_DATA] - [GEOGRAPHIC_DATA]" at bounding box center [393, 205] width 251 height 19
click at [264, 204] on input "[GEOGRAPHIC_DATA] - [GEOGRAPHIC_DATA]" at bounding box center [246, 205] width 36 height 36
checkbox input "false"
click at [328, 153] on input "text" at bounding box center [393, 149] width 318 height 38
type input "Z"
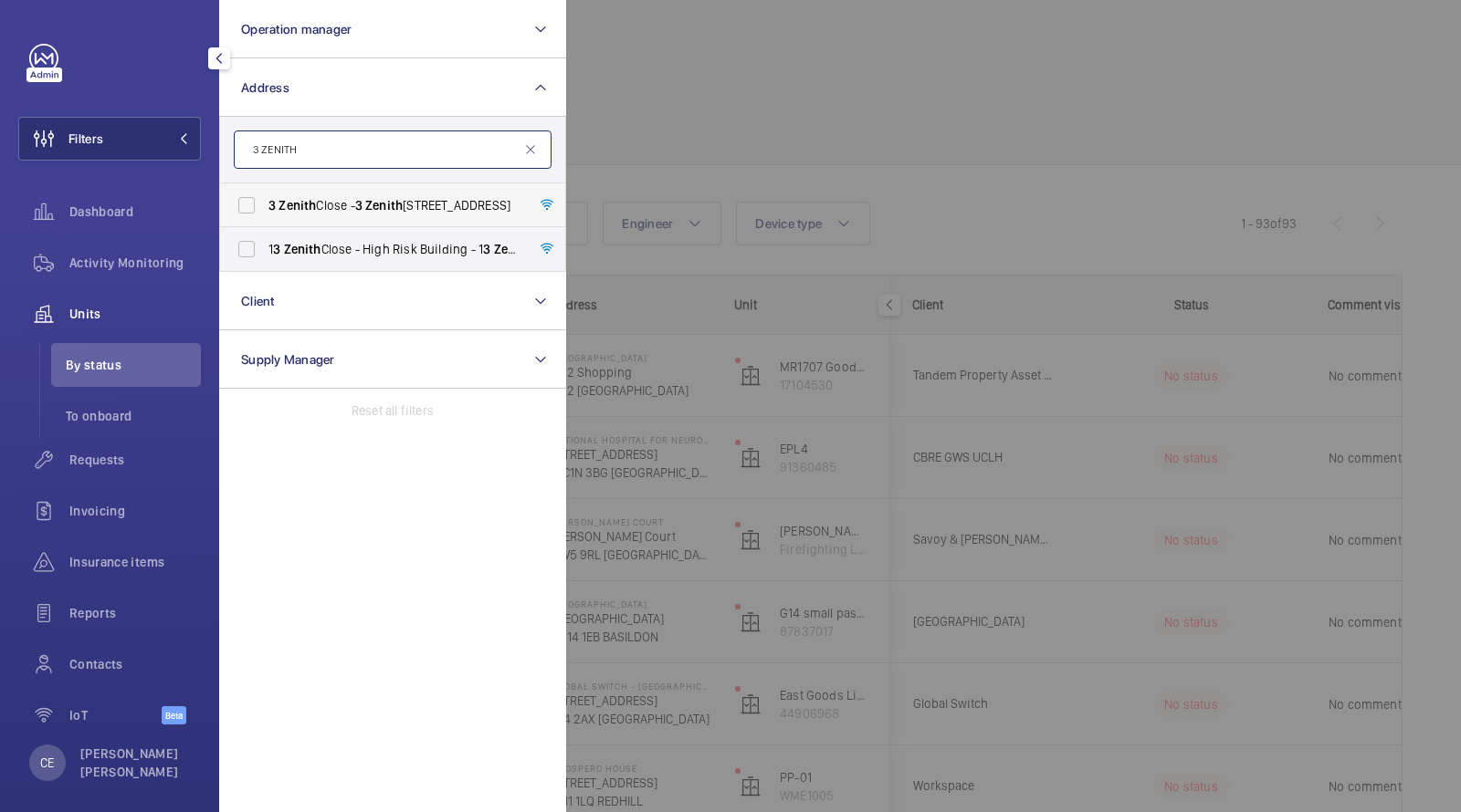
type input "3 ZENITH"
click at [317, 209] on span "3 Zenith Close - 3 Zenith Close, LONDON NW9 6FD" at bounding box center [393, 205] width 251 height 19
click at [731, 95] on div at bounding box center [1296, 406] width 1461 height 812
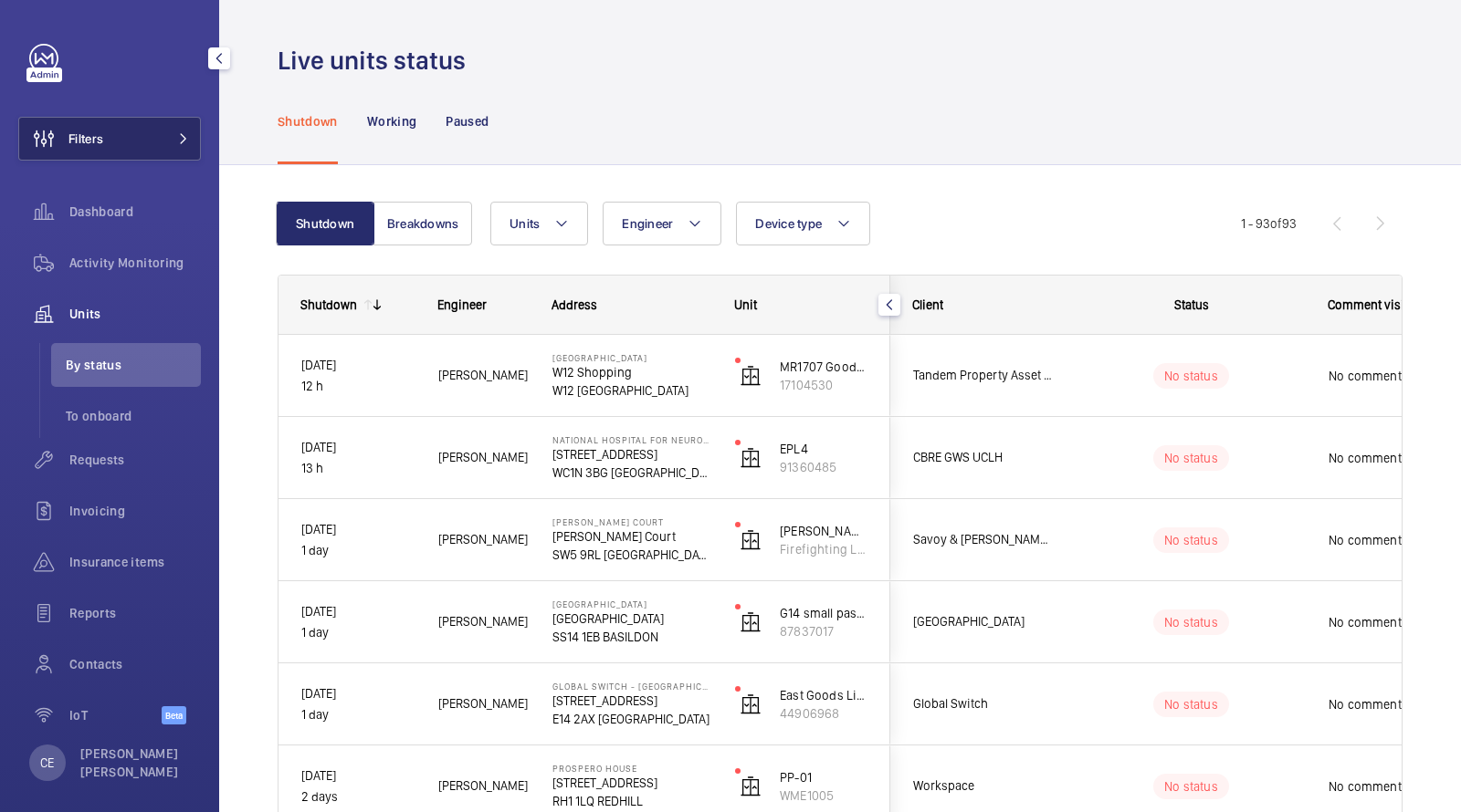
click at [192, 134] on button "Filters" at bounding box center [109, 138] width 182 height 44
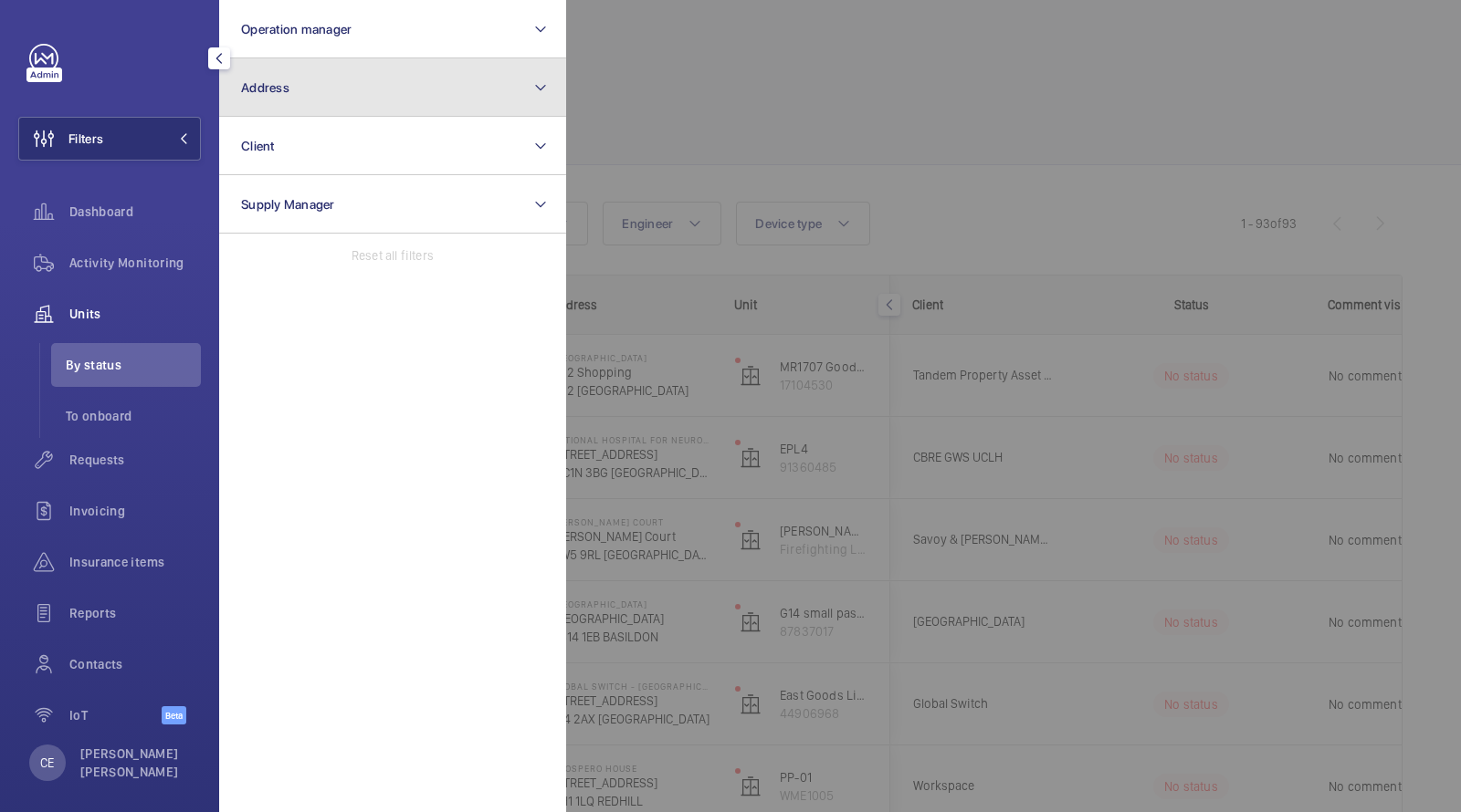
click at [319, 82] on button "Address" at bounding box center [393, 88] width 347 height 58
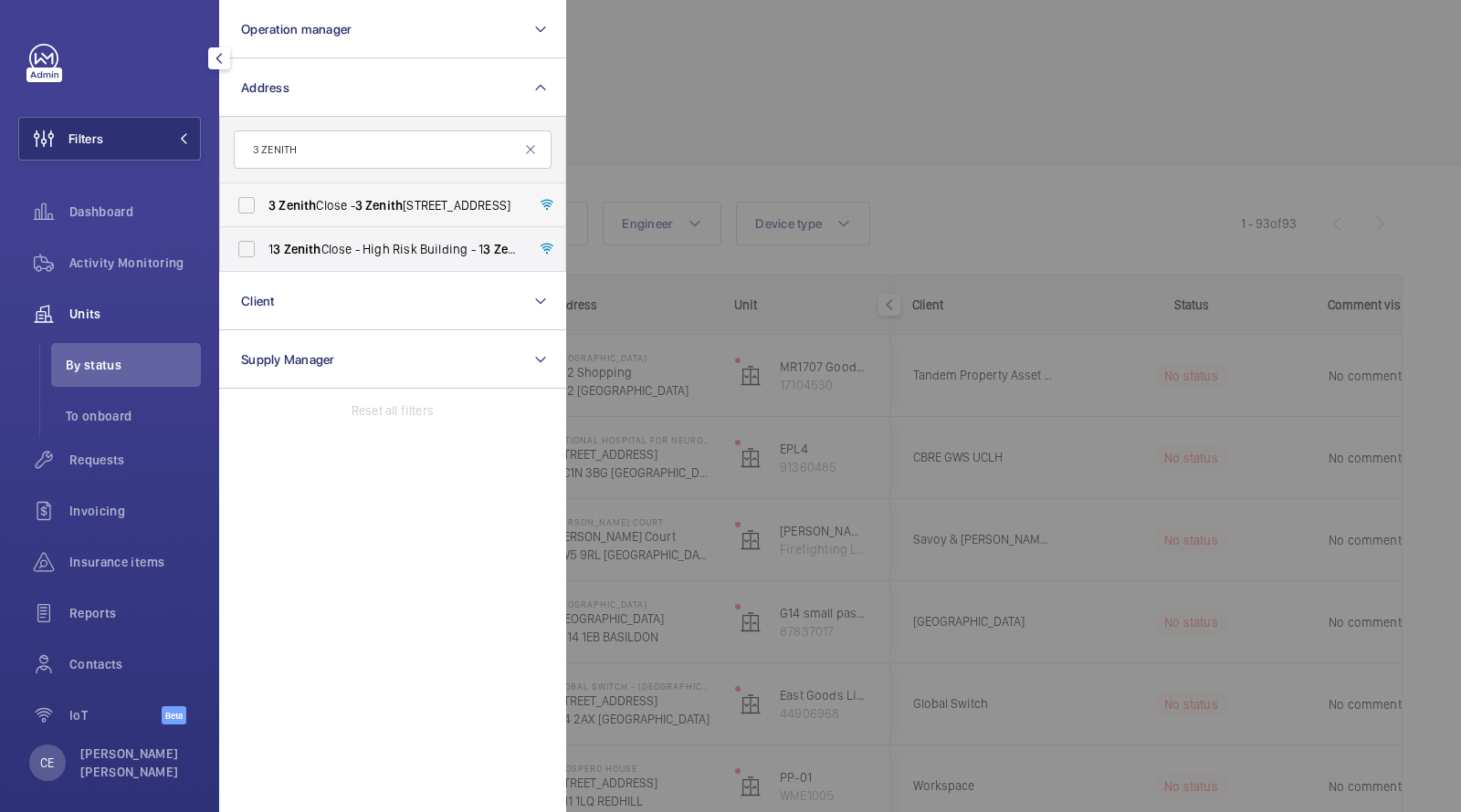
type input "3 ZENITH"
click at [346, 206] on span "3 Zenith Close - 3 Zenith Close, LONDON NW9 6FD" at bounding box center [393, 205] width 251 height 19
click at [264, 206] on input "3 Zenith Close - 3 Zenith Close, LONDON NW9 6FD" at bounding box center [246, 205] width 36 height 36
checkbox input "true"
click at [630, 120] on div at bounding box center [1296, 406] width 1461 height 812
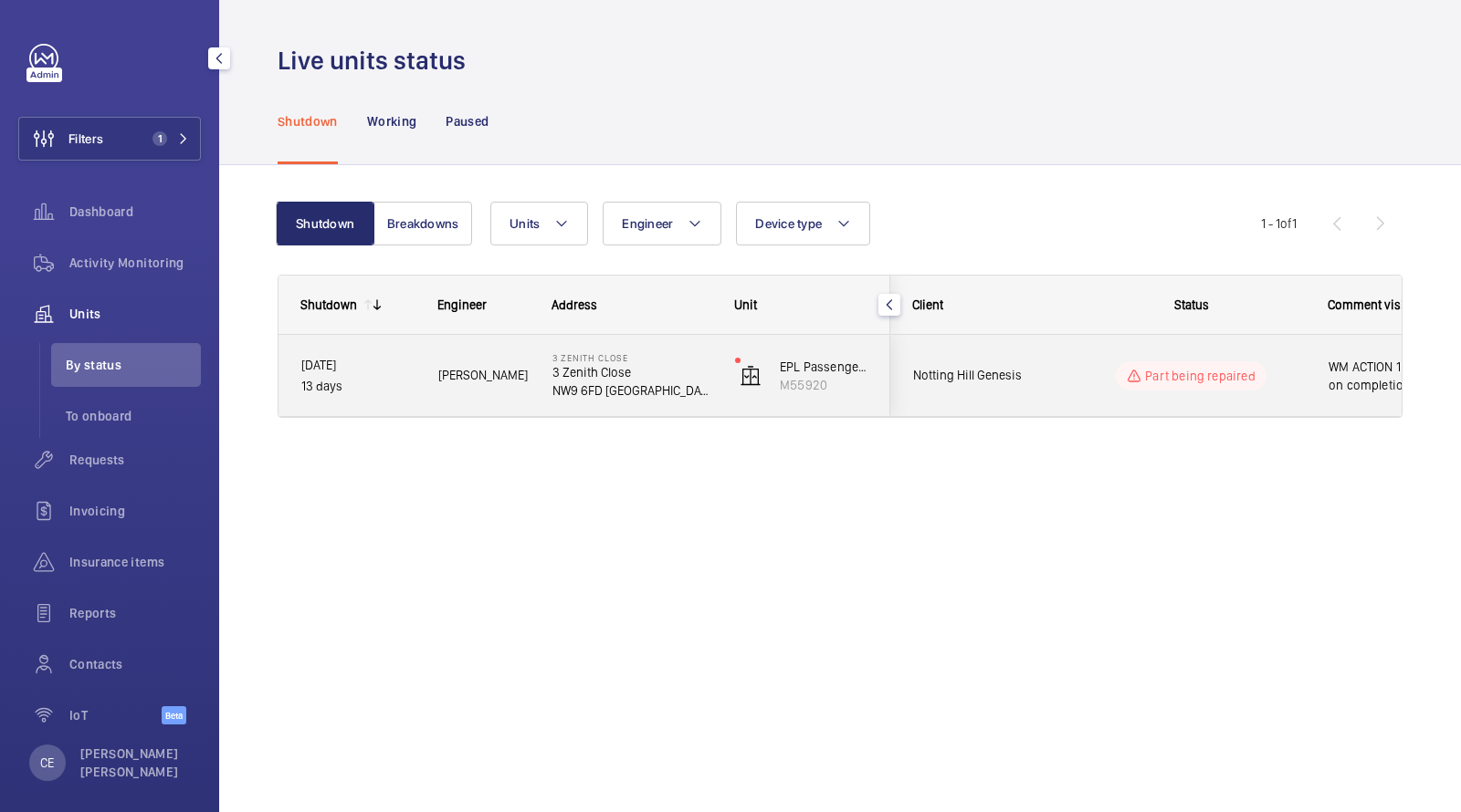
click at [1055, 384] on div "Part being repaired" at bounding box center [1180, 375] width 250 height 65
